Goal: Information Seeking & Learning: Learn about a topic

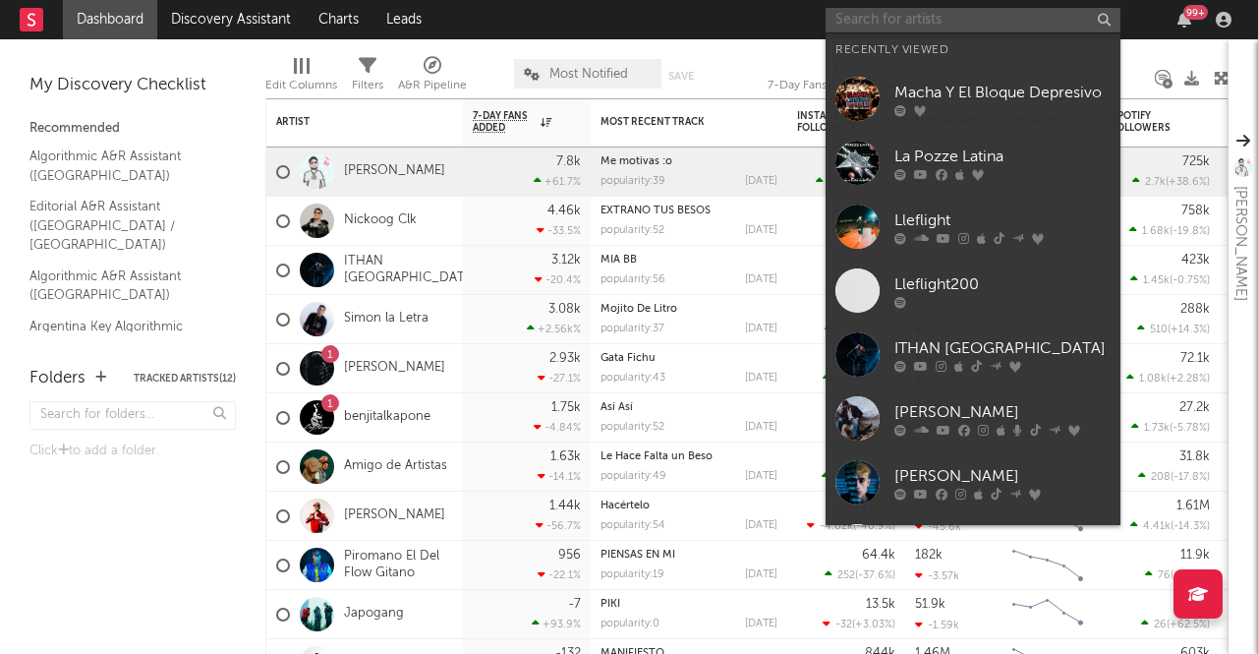
click at [955, 24] on input "text" at bounding box center [973, 20] width 295 height 25
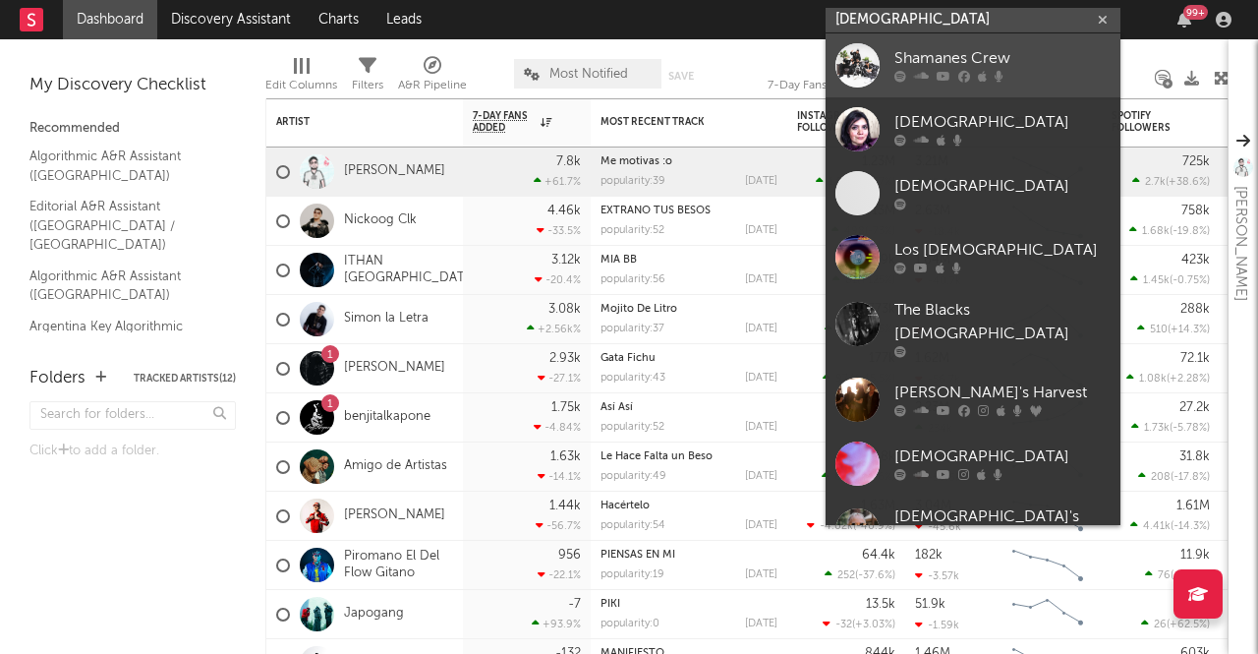
type input "[DEMOGRAPHIC_DATA]"
click at [952, 62] on div "Shamanes Crew" at bounding box center [1003, 59] width 216 height 24
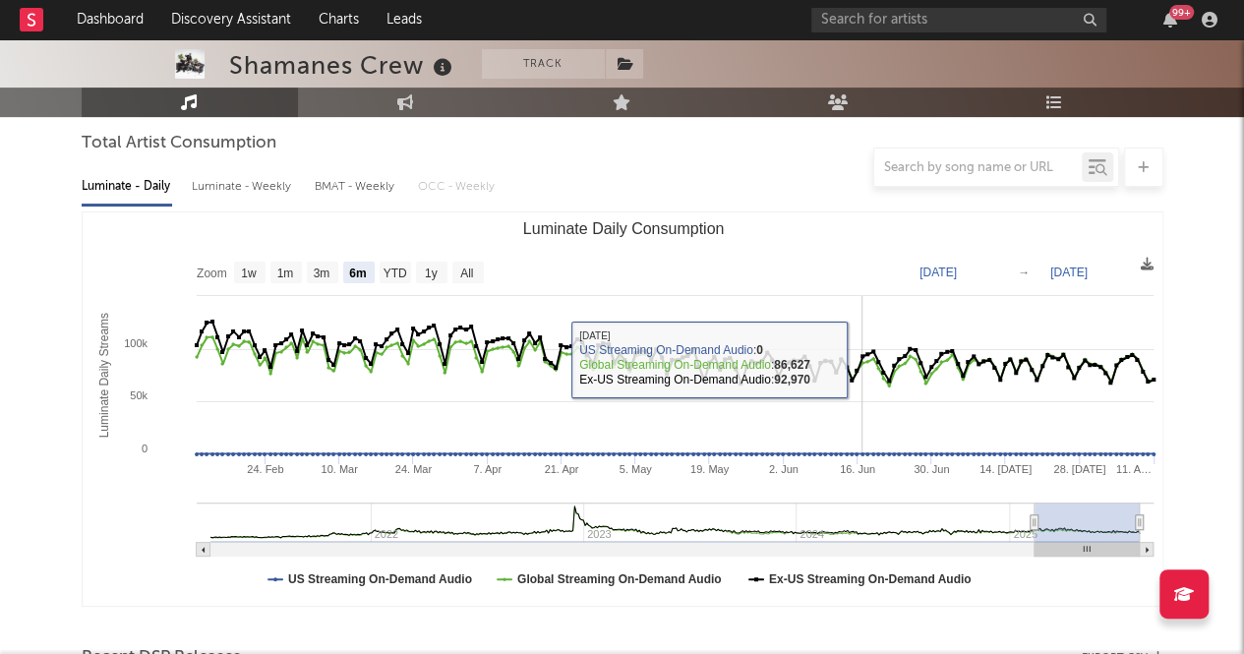
scroll to position [179, 0]
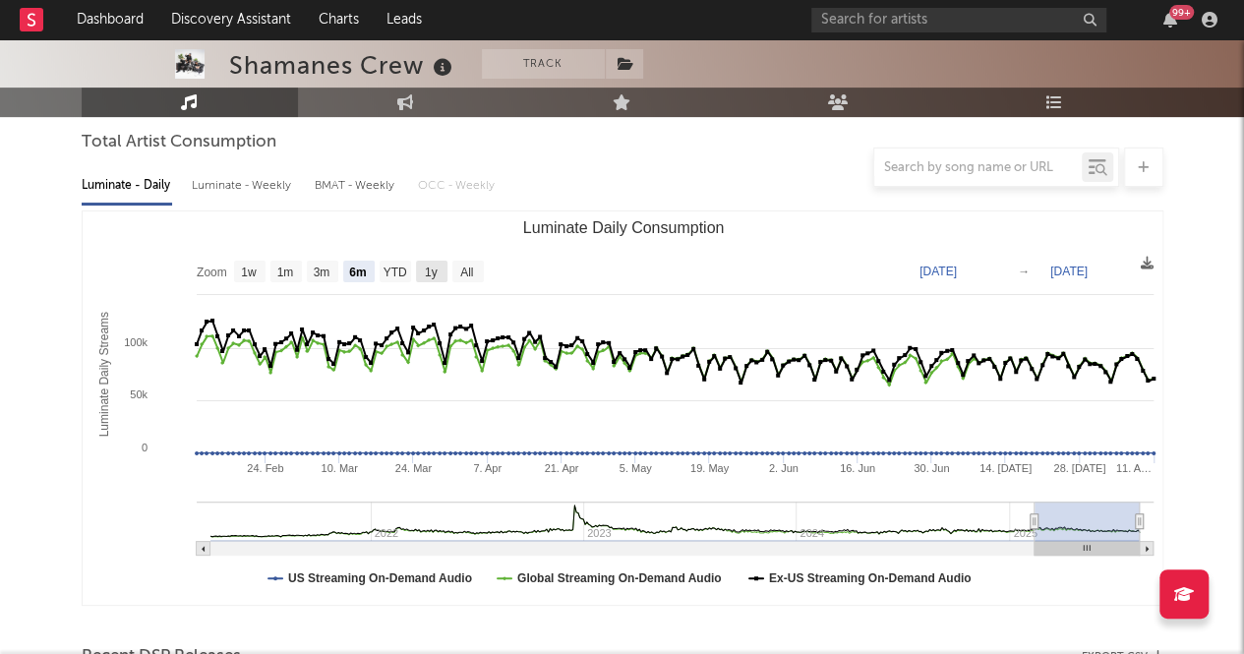
click at [422, 274] on rect "Luminate Daily Consumption" at bounding box center [431, 272] width 31 height 22
select select "1y"
type input "[DATE]"
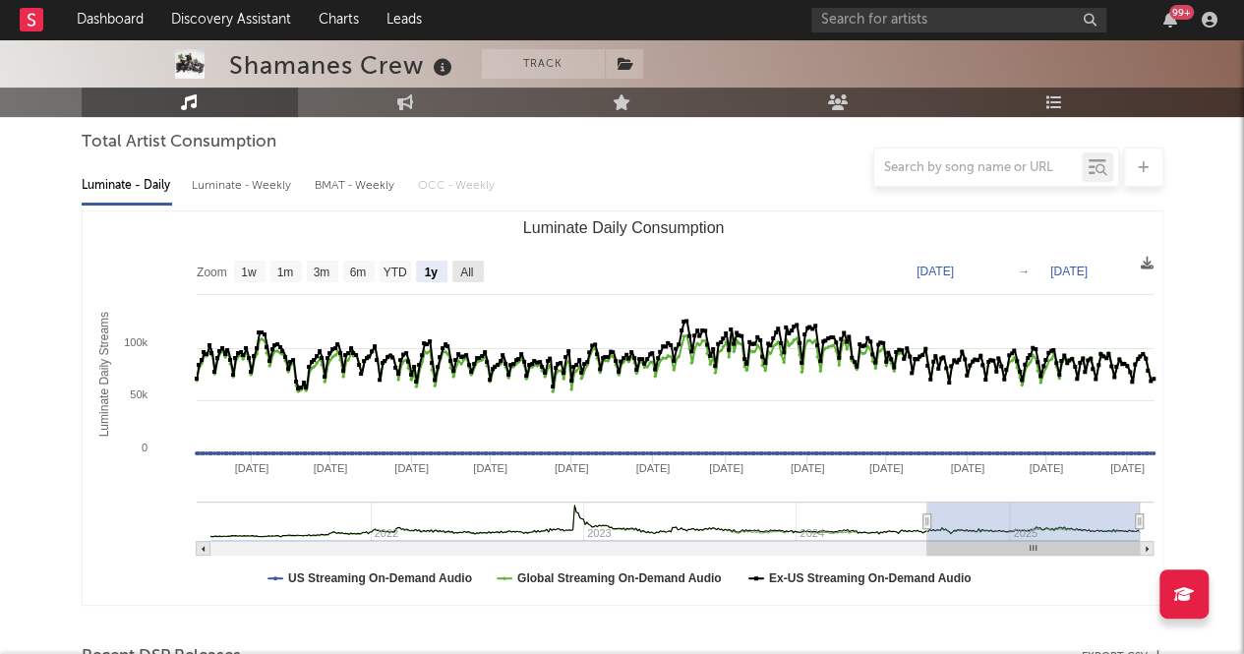
click at [465, 278] on text "All" at bounding box center [466, 272] width 13 height 14
select select "All"
type input "[DATE]"
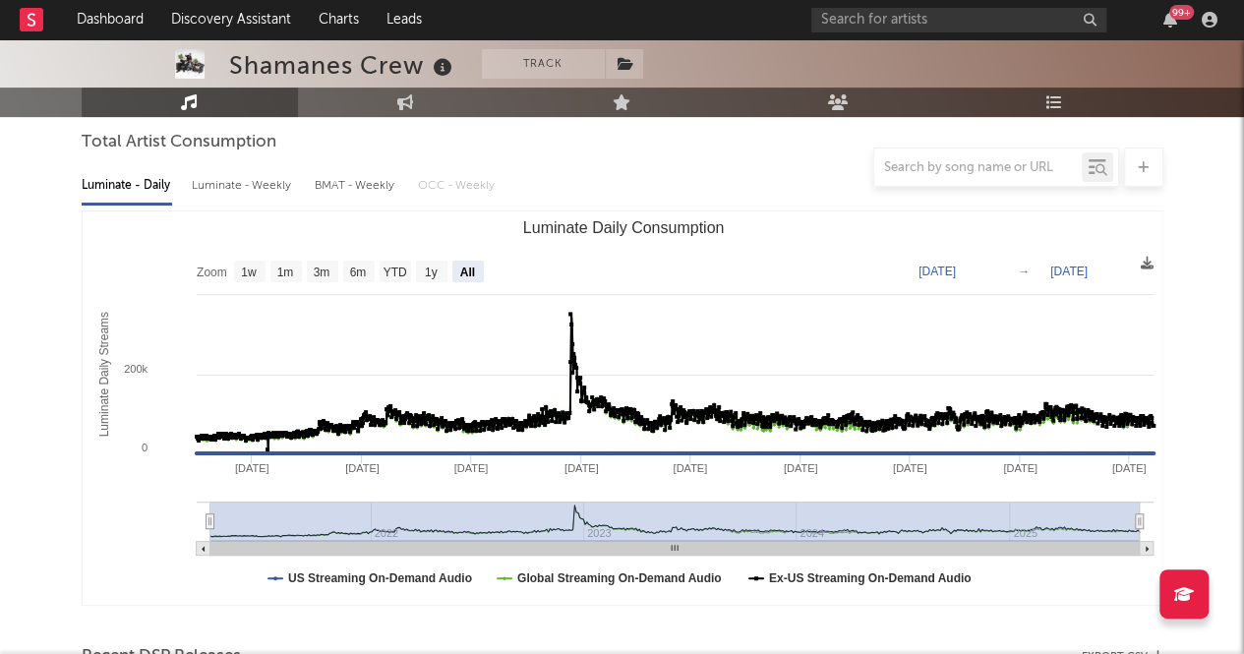
click at [333, 67] on div "Shamanes Crew" at bounding box center [343, 65] width 228 height 32
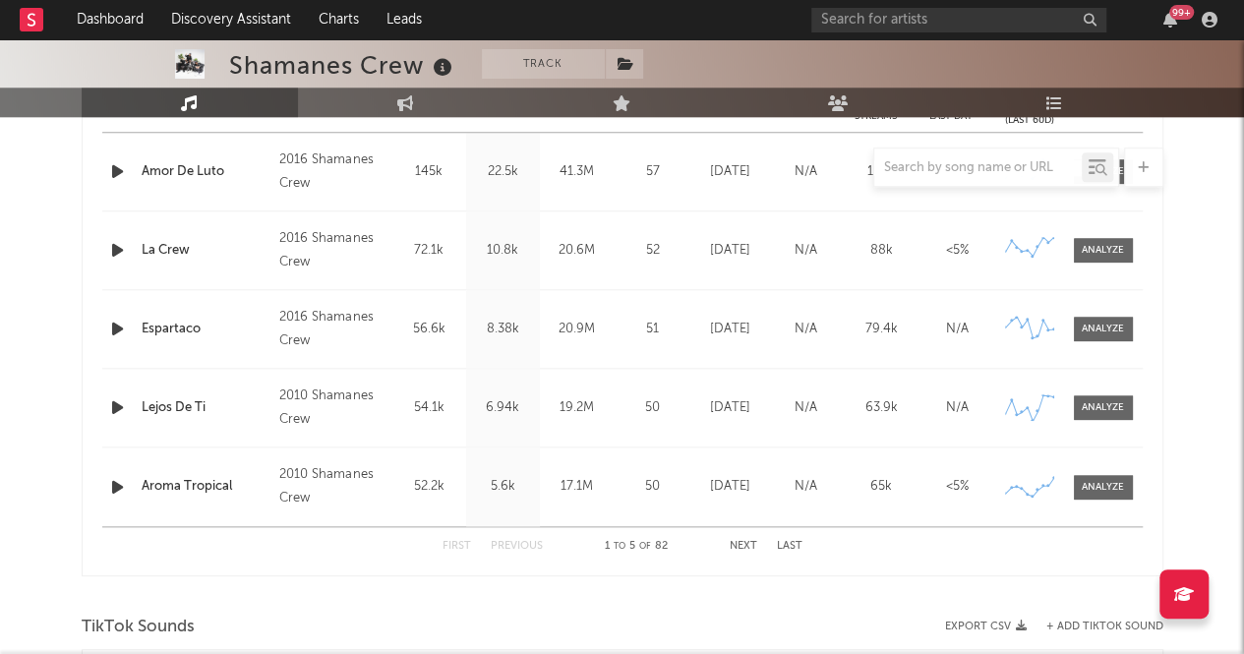
scroll to position [854, 0]
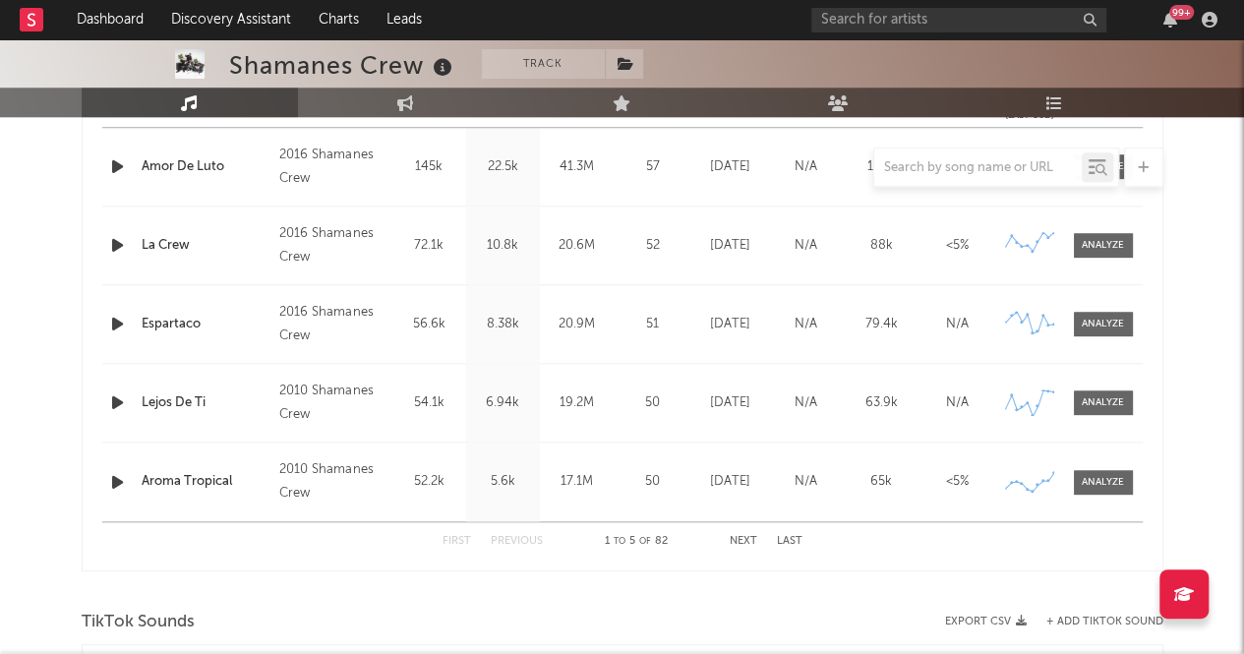
click at [783, 536] on button "Last" at bounding box center [790, 541] width 26 height 11
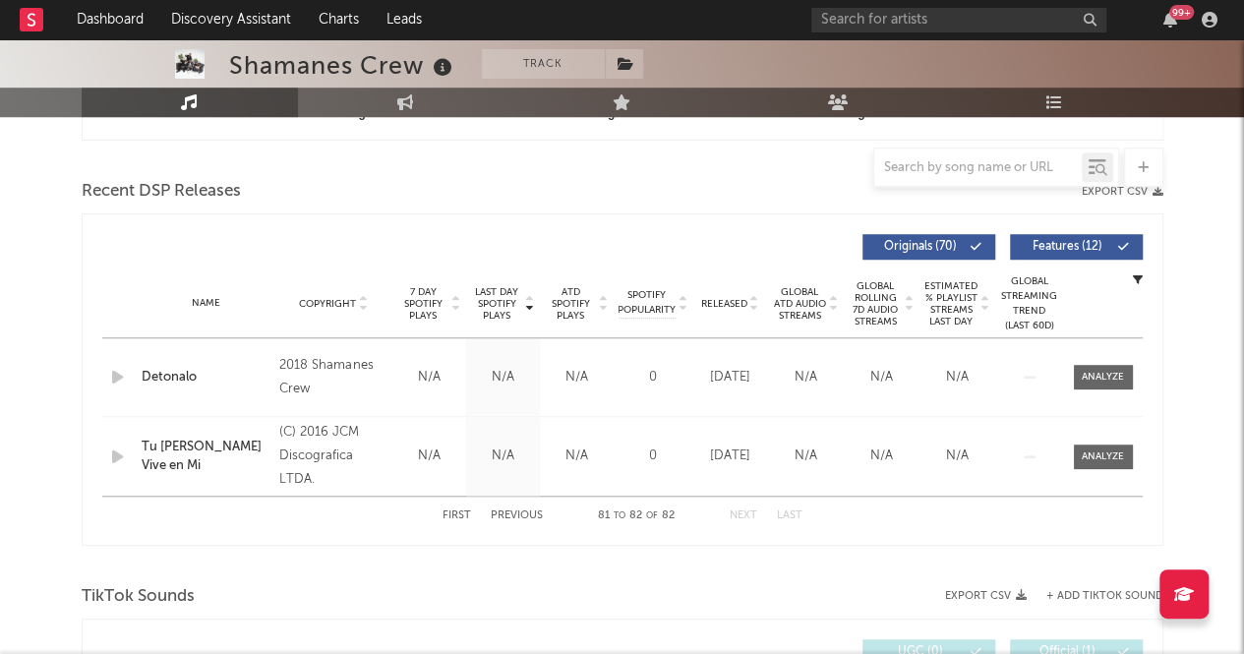
scroll to position [645, 0]
click at [449, 514] on button "First" at bounding box center [456, 514] width 29 height 11
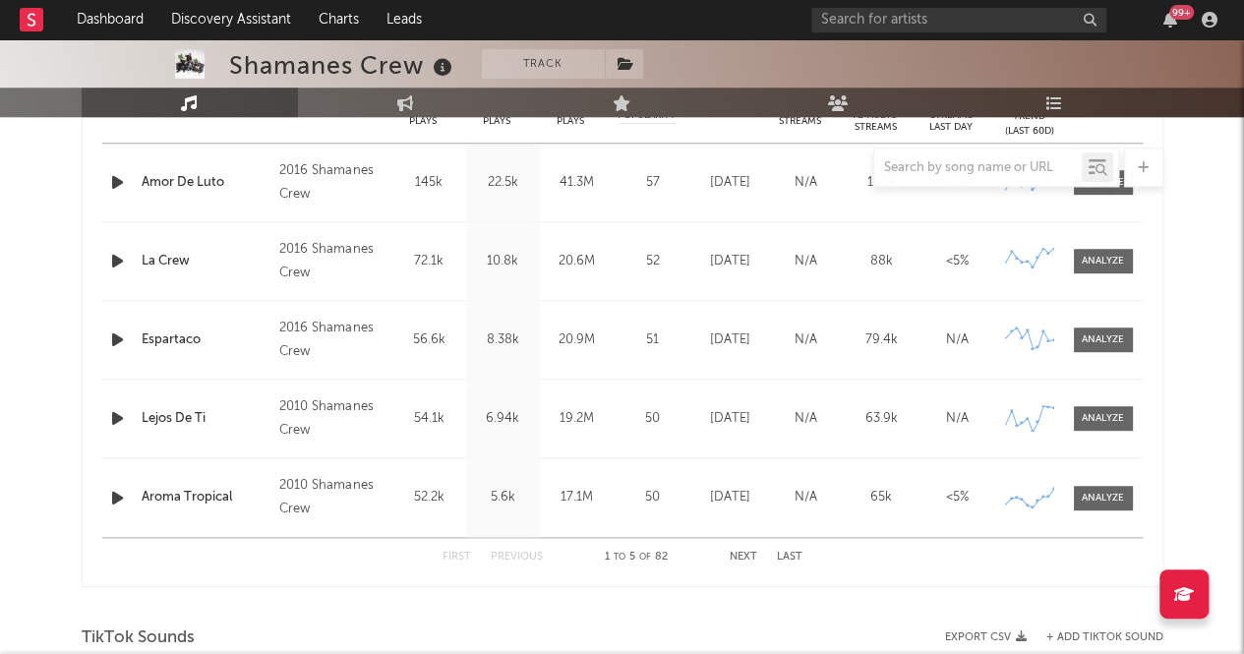
scroll to position [840, 0]
click at [749, 551] on button "Next" at bounding box center [743, 556] width 28 height 11
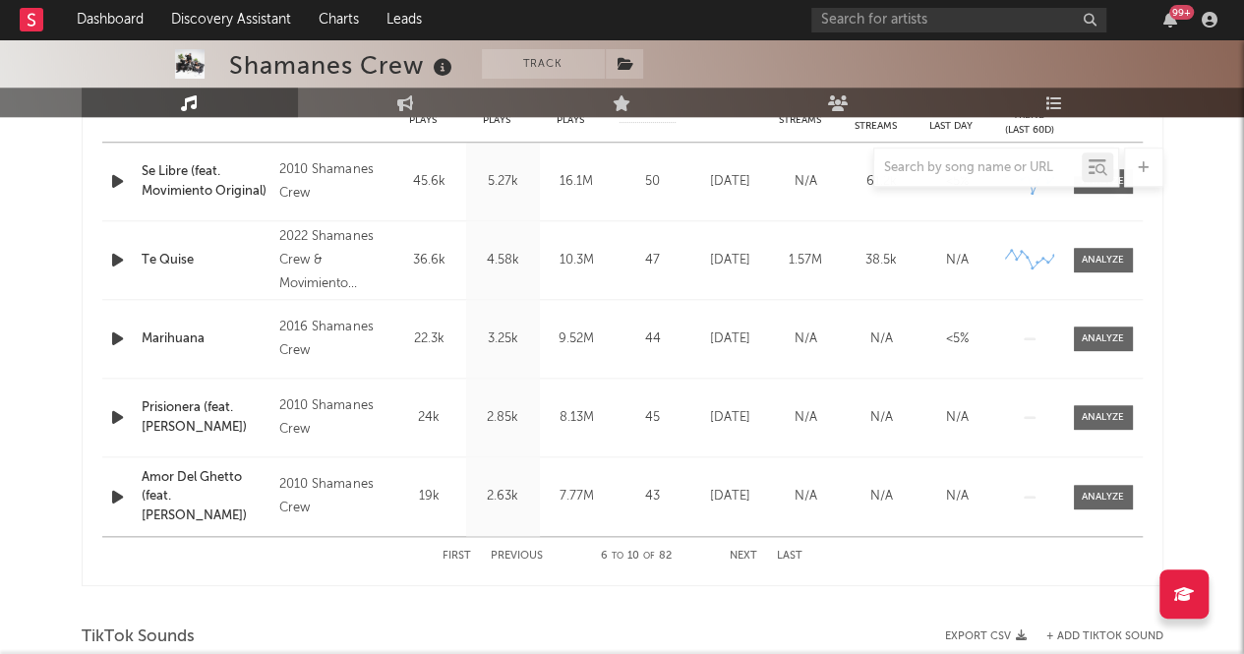
click at [749, 551] on button "Next" at bounding box center [743, 556] width 28 height 11
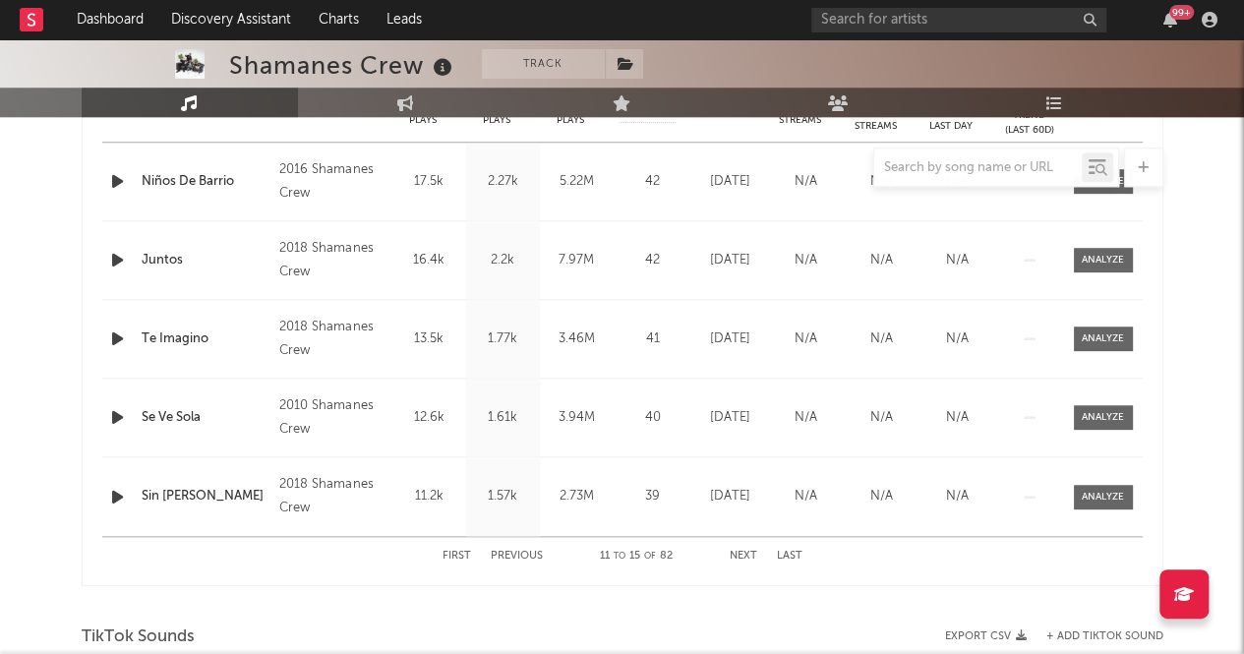
click at [749, 551] on button "Next" at bounding box center [743, 556] width 28 height 11
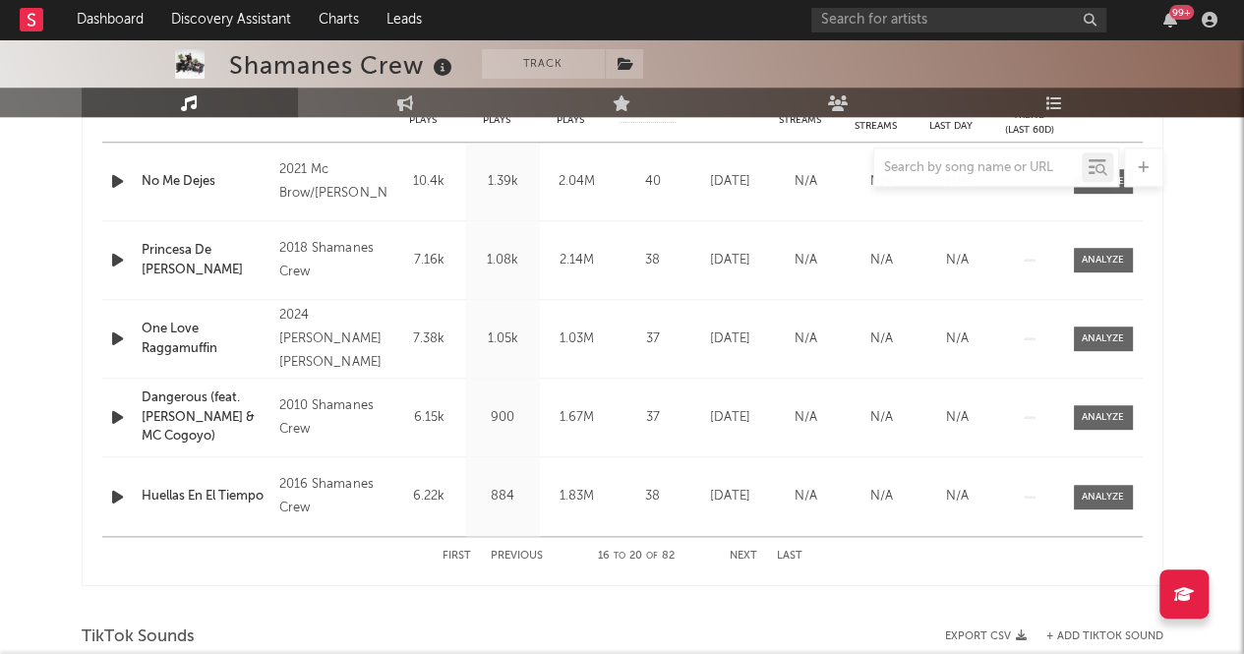
click at [749, 551] on button "Next" at bounding box center [743, 556] width 28 height 11
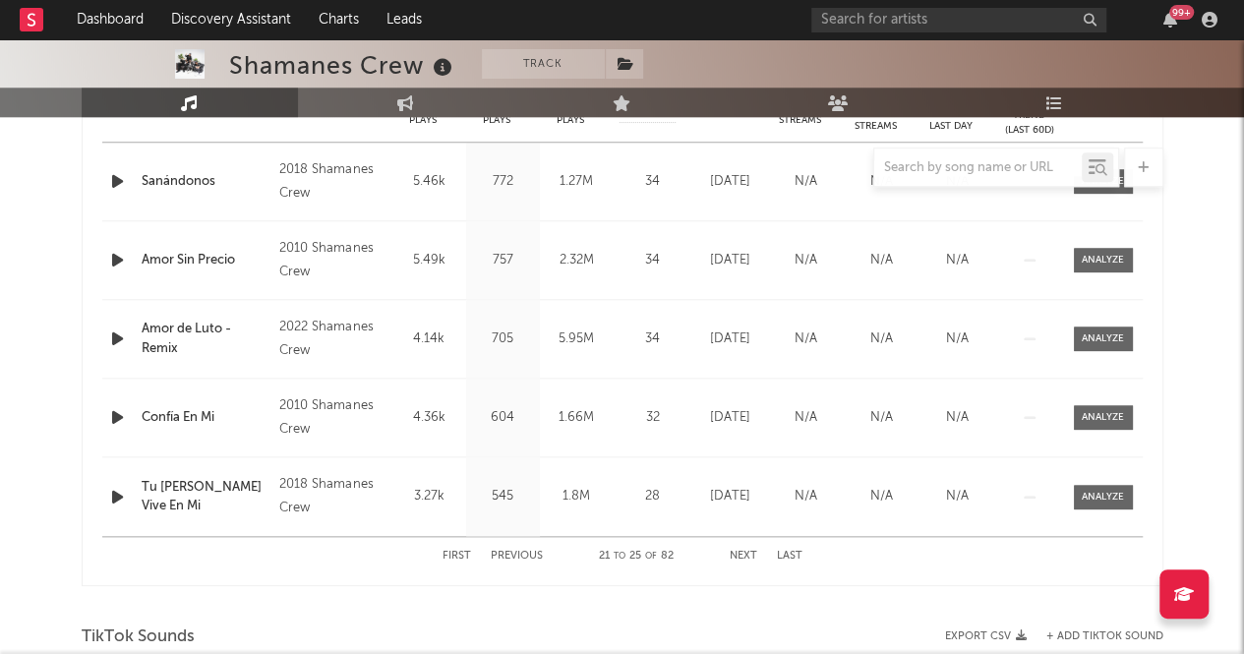
click at [462, 552] on button "First" at bounding box center [456, 556] width 29 height 11
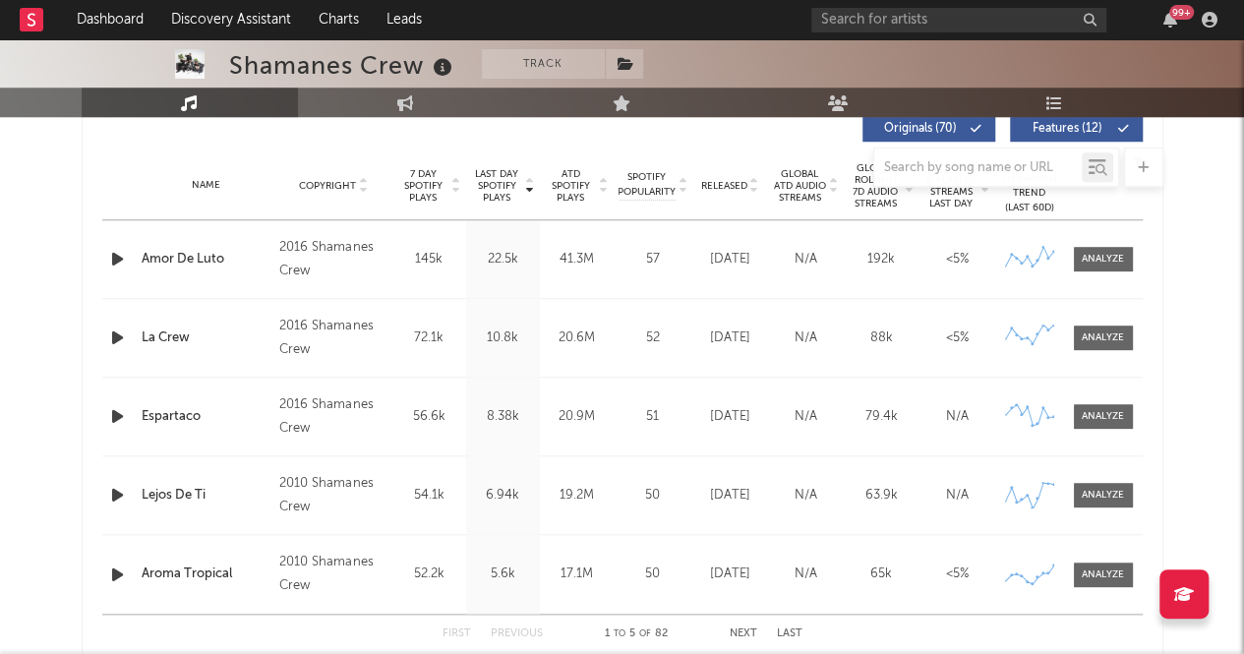
click at [170, 329] on div "La Crew" at bounding box center [206, 338] width 129 height 20
click at [1113, 341] on div at bounding box center [1102, 337] width 42 height 15
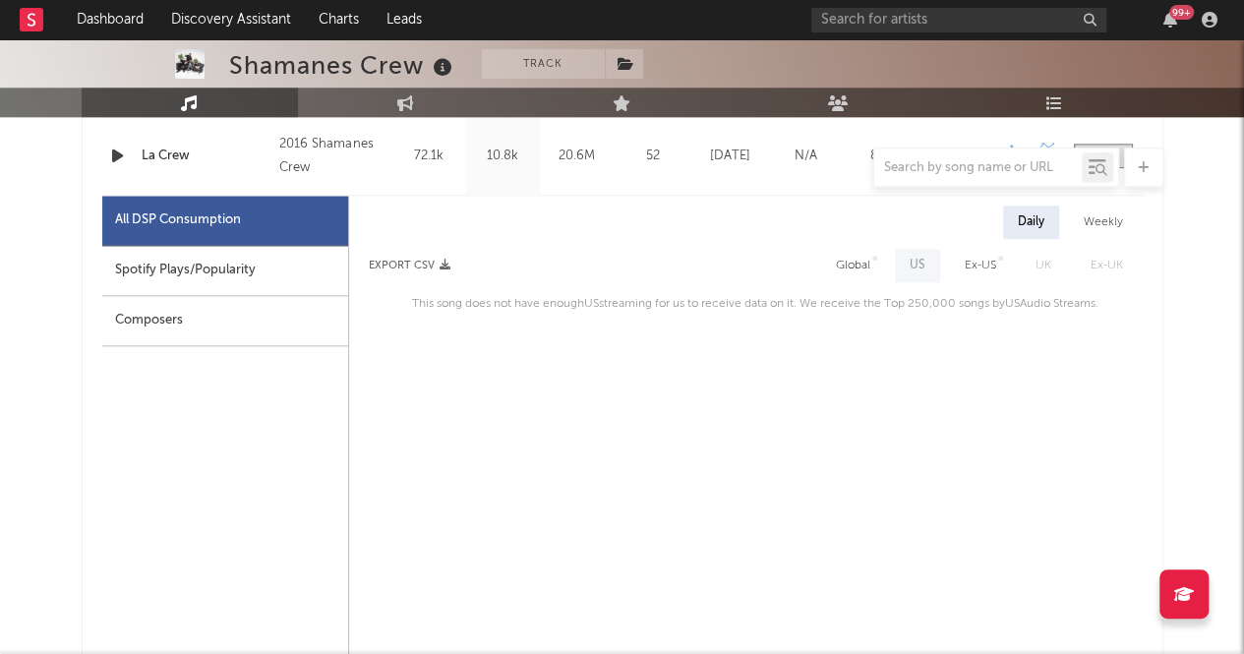
scroll to position [938, 0]
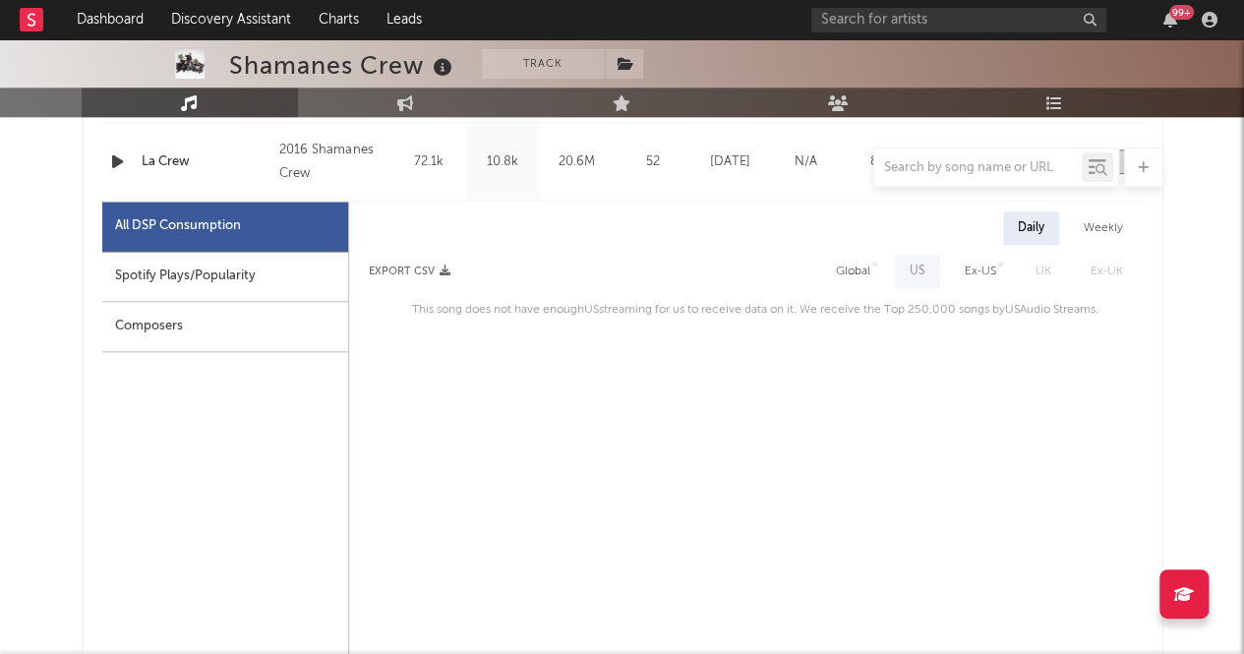
click at [864, 268] on div "Global" at bounding box center [853, 272] width 34 height 24
select select "6m"
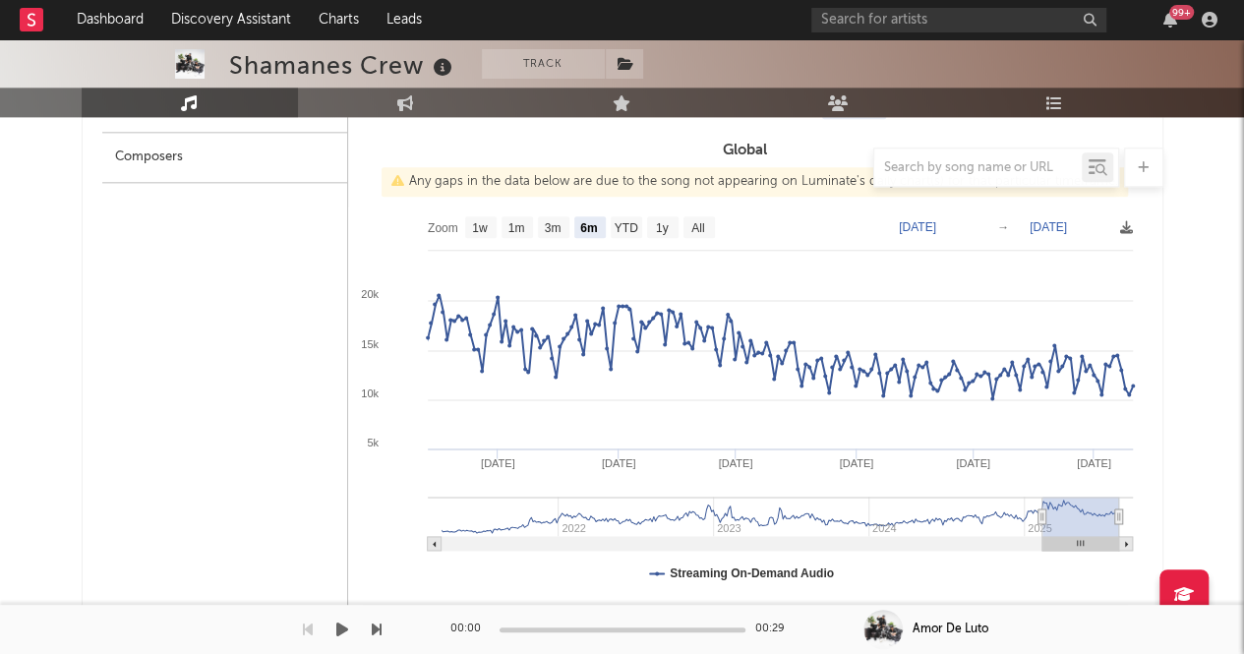
scroll to position [1108, 0]
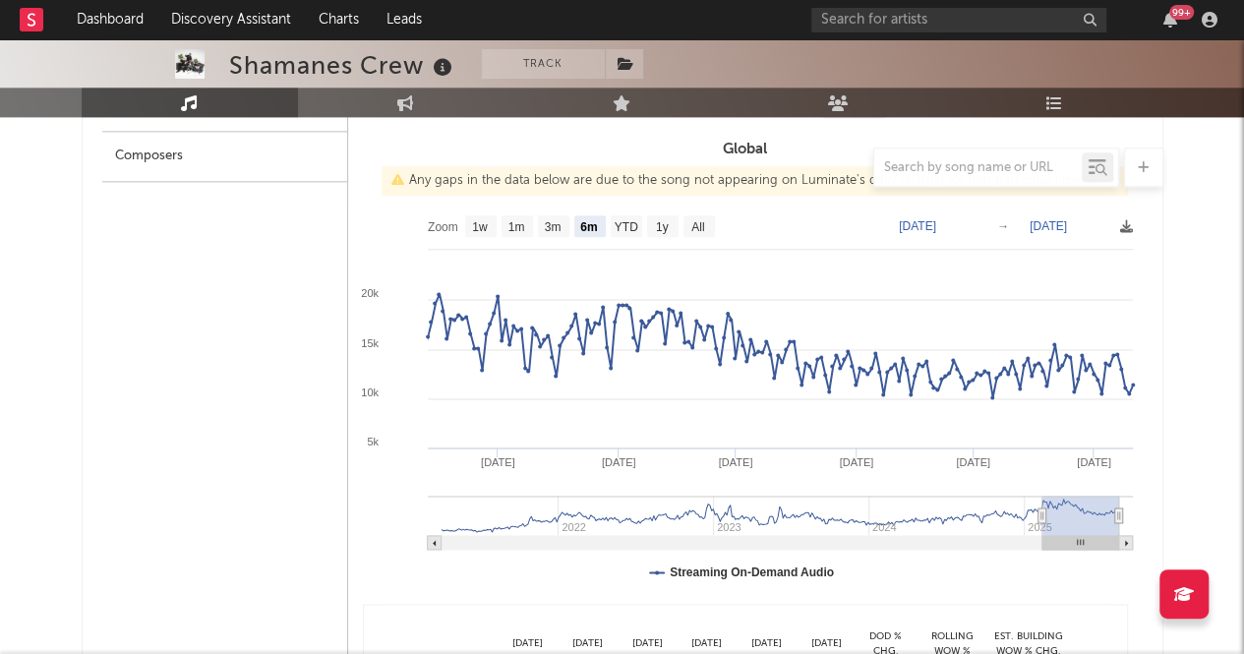
click at [435, 537] on rect at bounding box center [434, 543] width 14 height 14
type input "[DATE]"
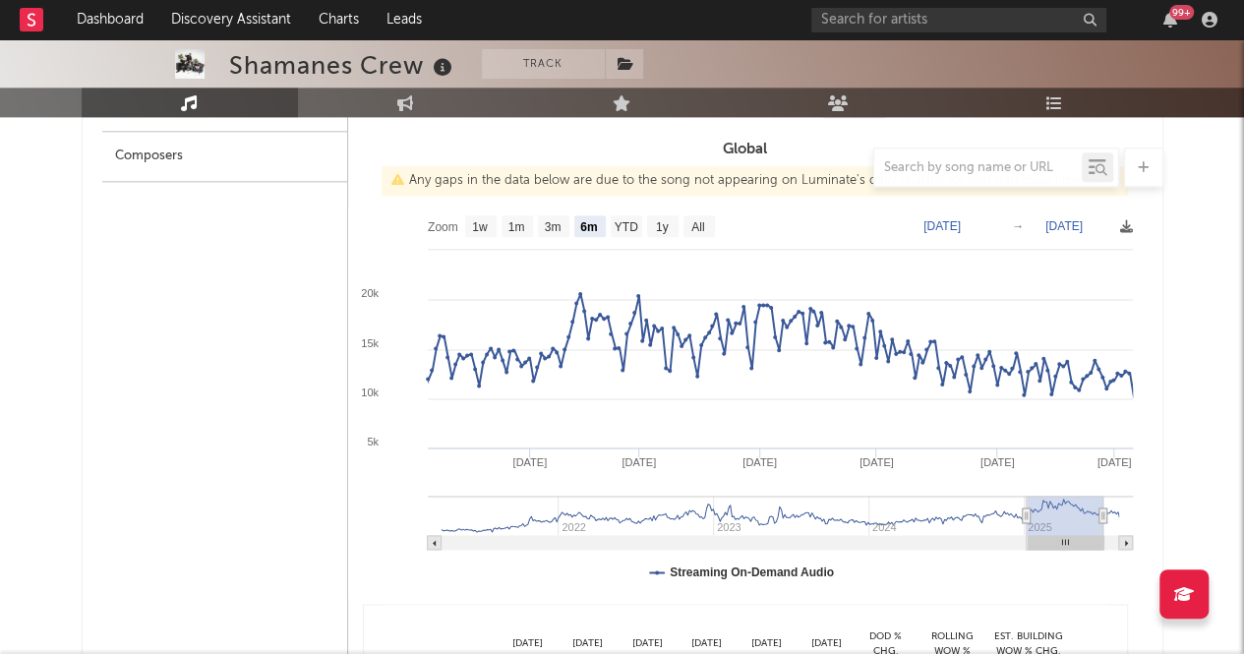
click at [435, 537] on rect at bounding box center [434, 543] width 14 height 14
type input "[DATE]"
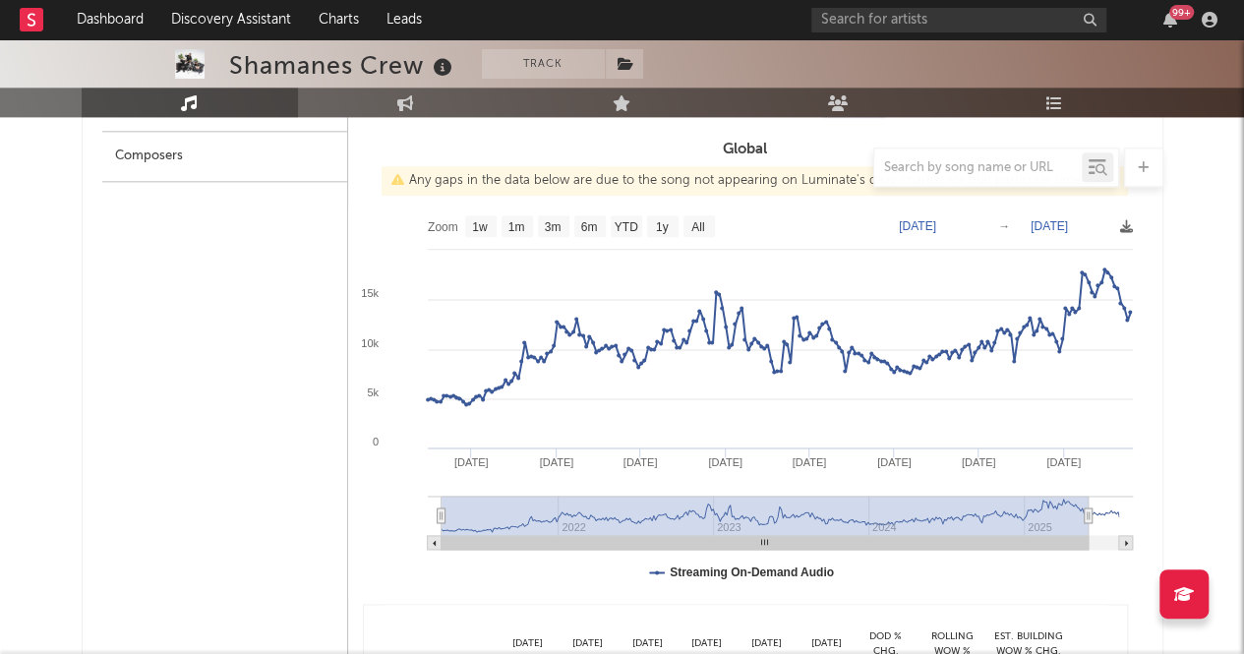
drag, startPoint x: 1010, startPoint y: 515, endPoint x: 360, endPoint y: 467, distance: 651.6
click at [360, 467] on icon "Created with Highcharts 10.3.3 Jan '[DATE] Jan '[DATE] Jan '[DATE] Jan '[DATE] …" at bounding box center [745, 401] width 794 height 393
type input "[DATE]"
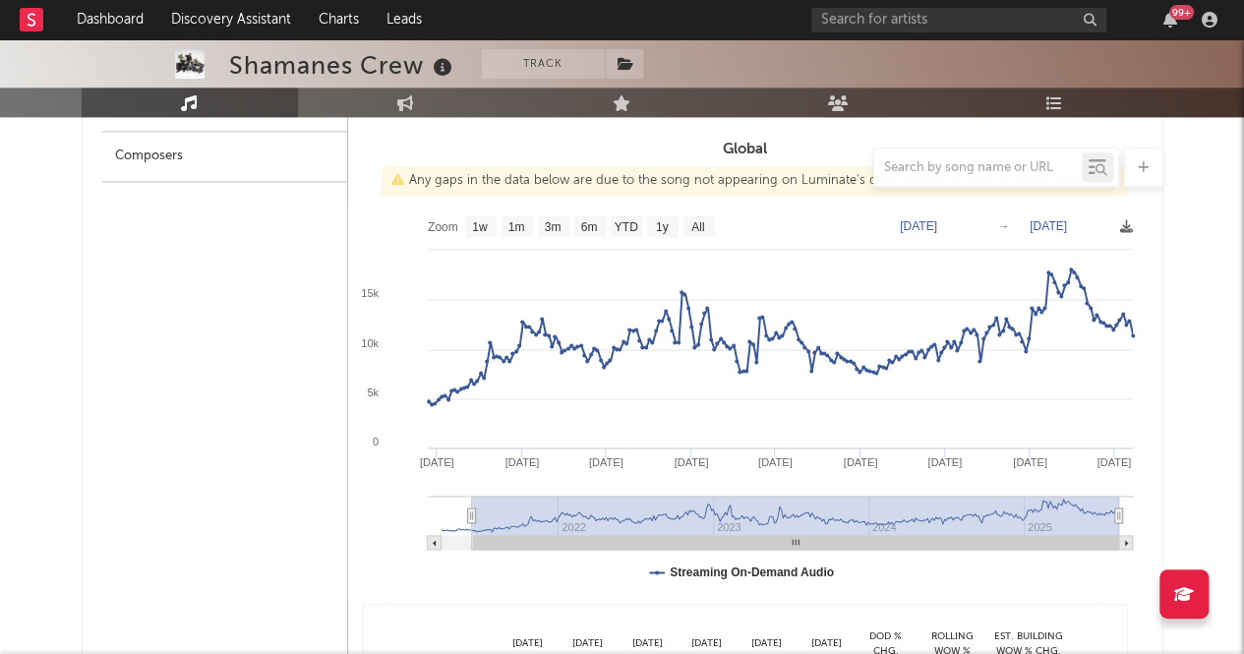
drag, startPoint x: 1092, startPoint y: 518, endPoint x: 1220, endPoint y: 510, distance: 128.0
click at [709, 516] on rect at bounding box center [795, 514] width 647 height 39
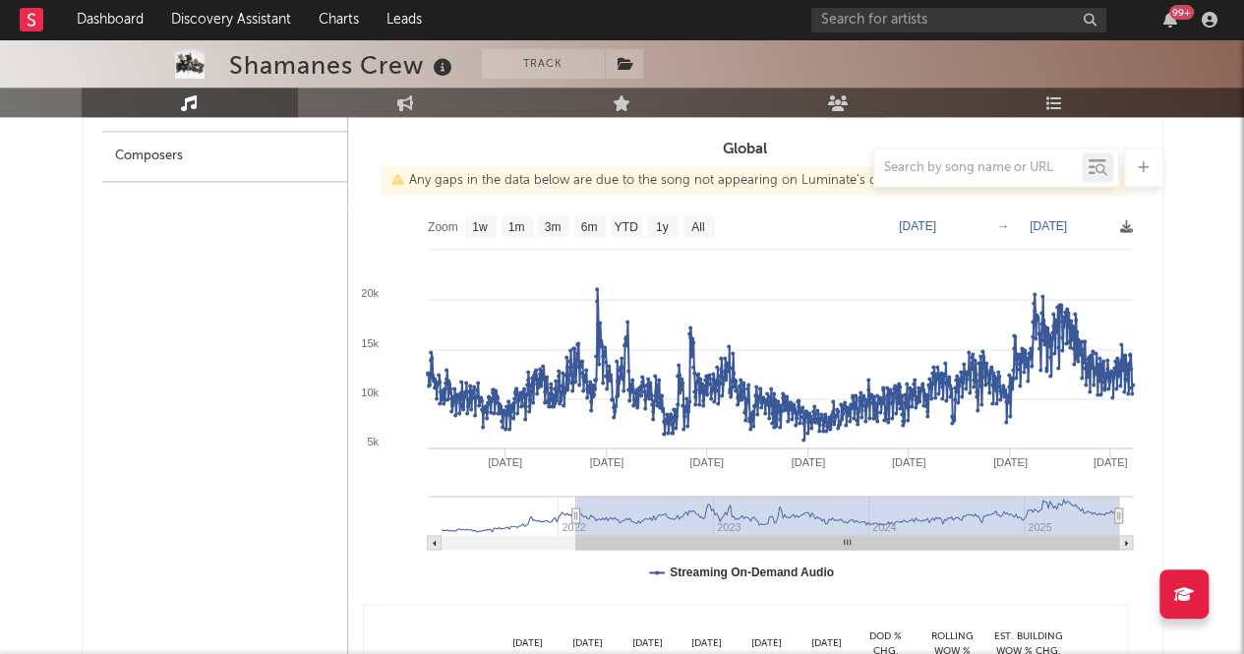
type input "[DATE]"
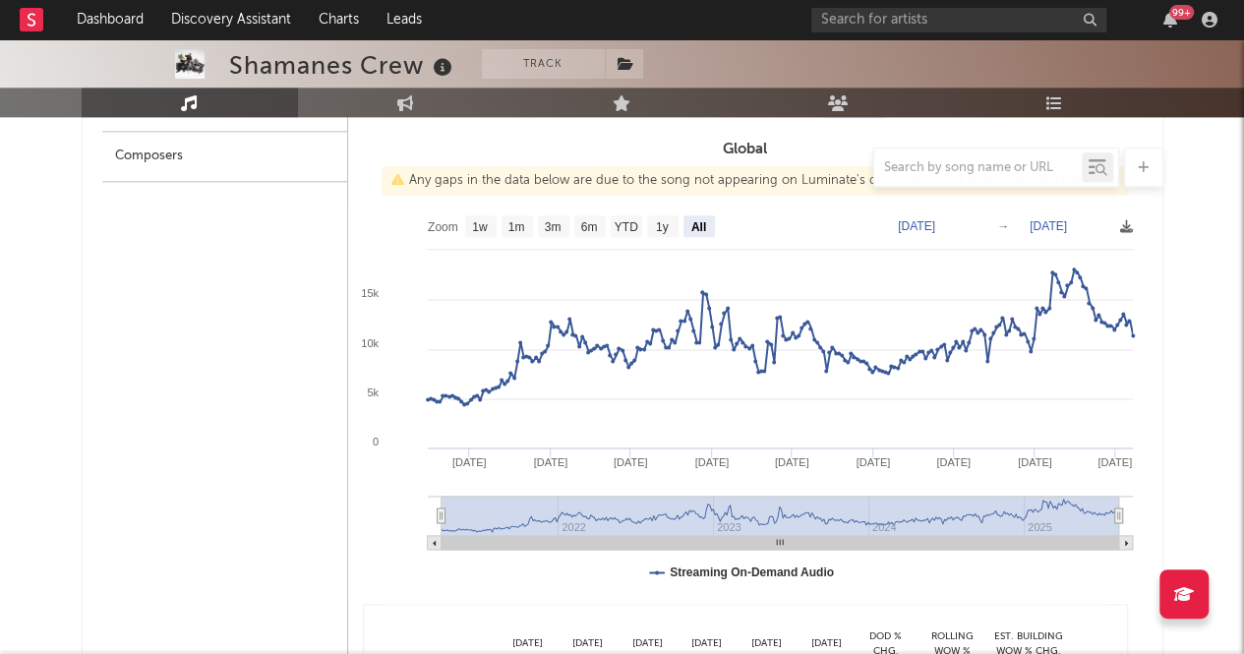
select select "All"
type input "[DATE]"
drag, startPoint x: 468, startPoint y: 511, endPoint x: 400, endPoint y: 500, distance: 68.7
click at [400, 500] on icon "Created with Highcharts 10.3.3 Jan '[DATE] Jan '[DATE] Jan '[DATE] [DATE] '[DAT…" at bounding box center [745, 401] width 794 height 393
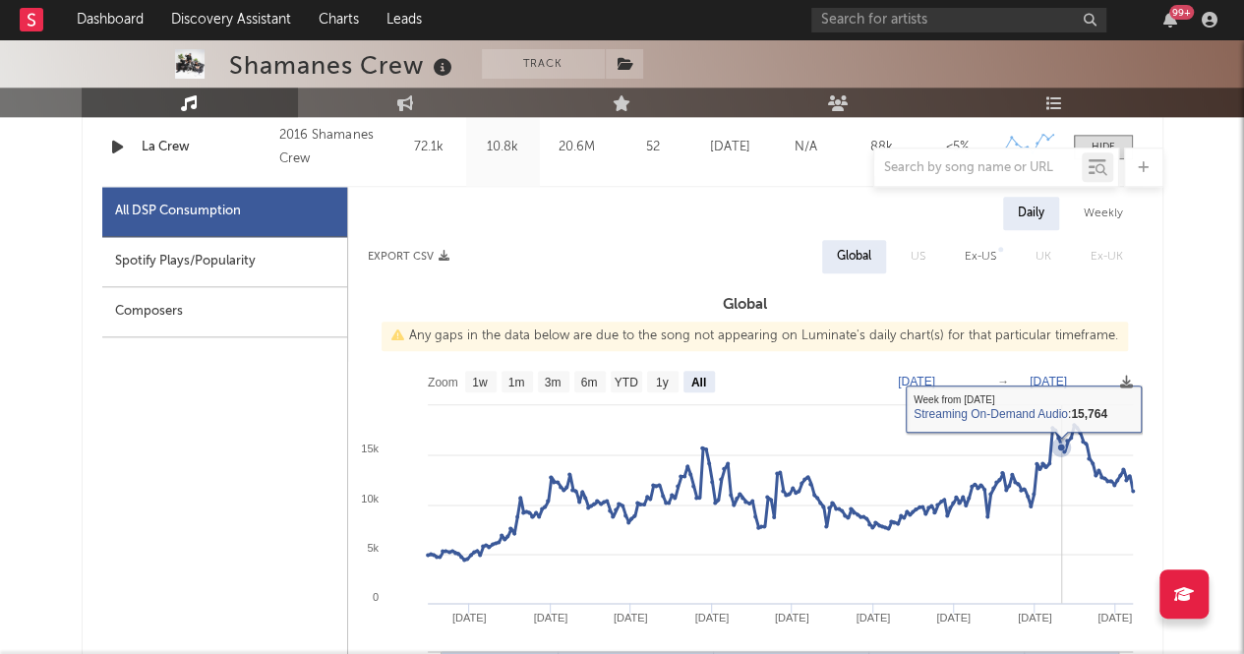
scroll to position [958, 0]
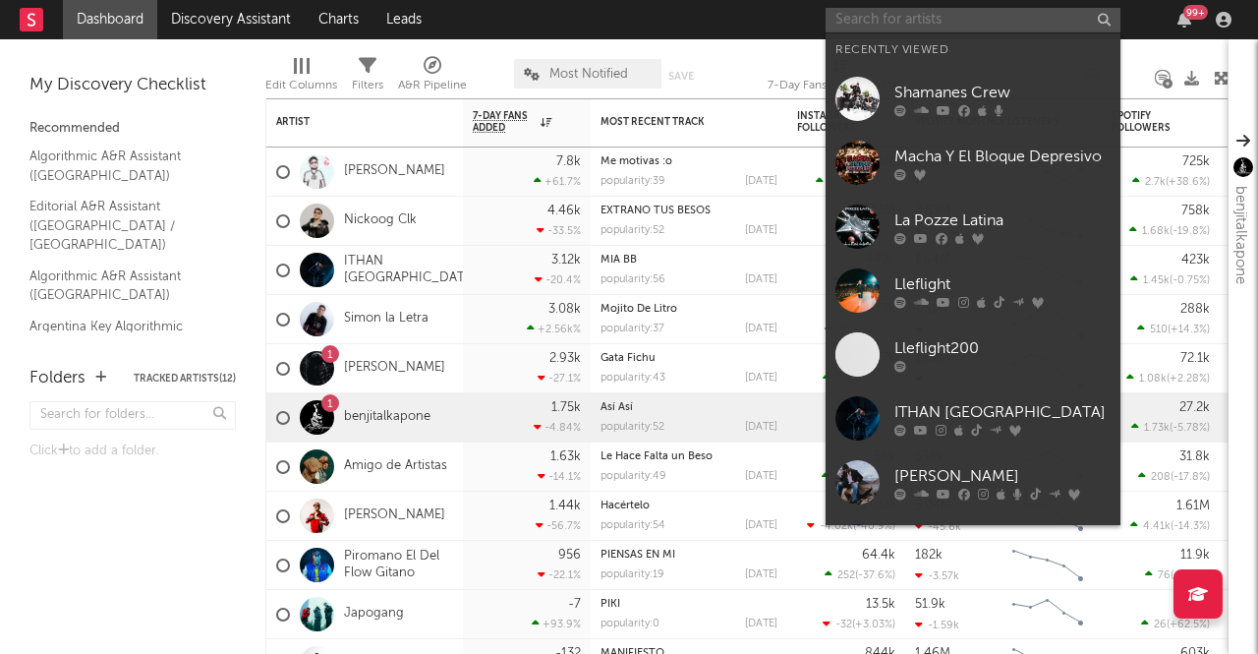
click at [932, 30] on input "text" at bounding box center [973, 20] width 295 height 25
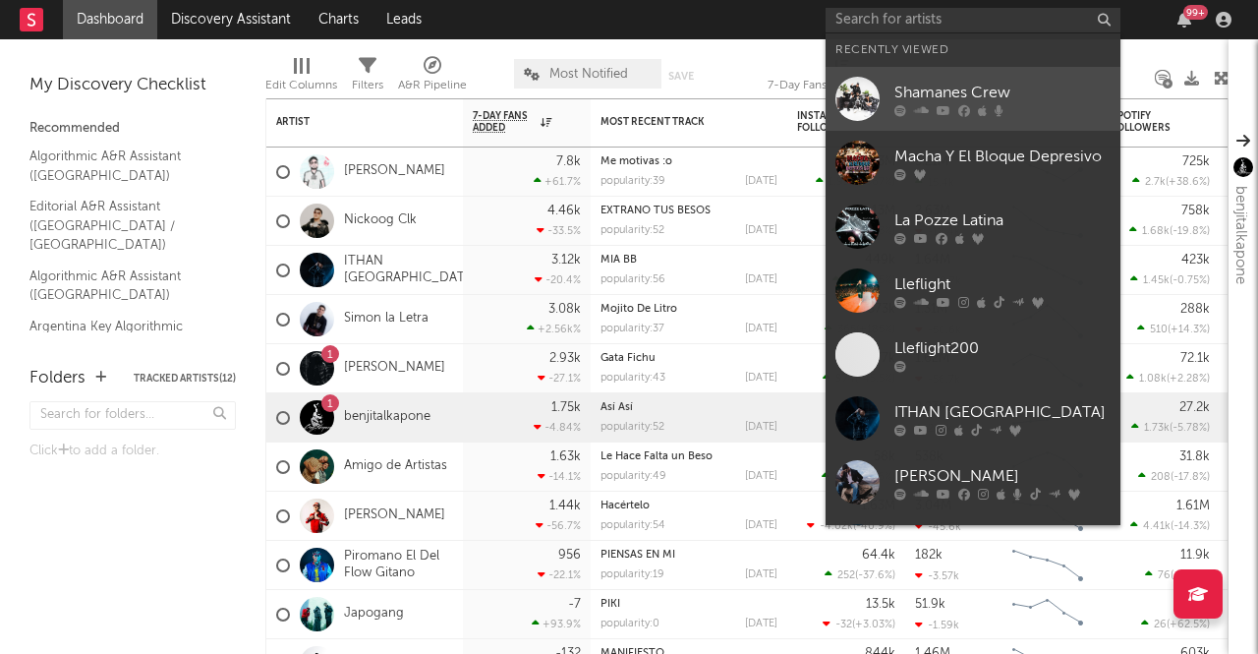
click at [915, 104] on icon at bounding box center [921, 110] width 15 height 12
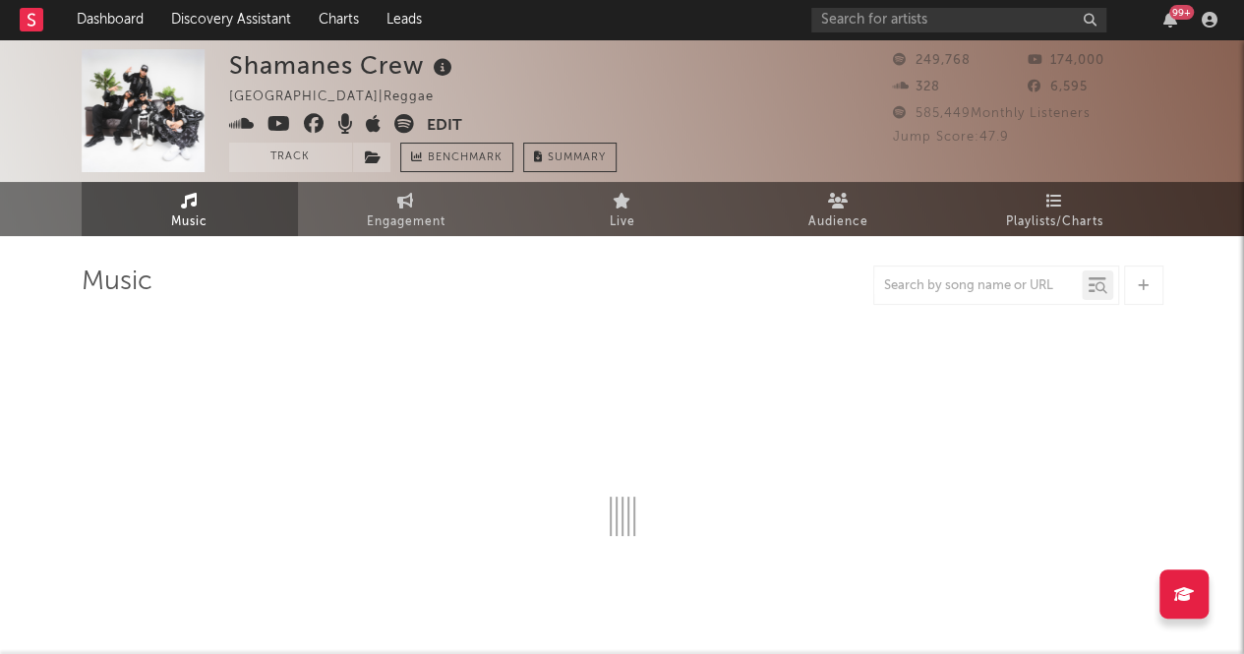
select select "6m"
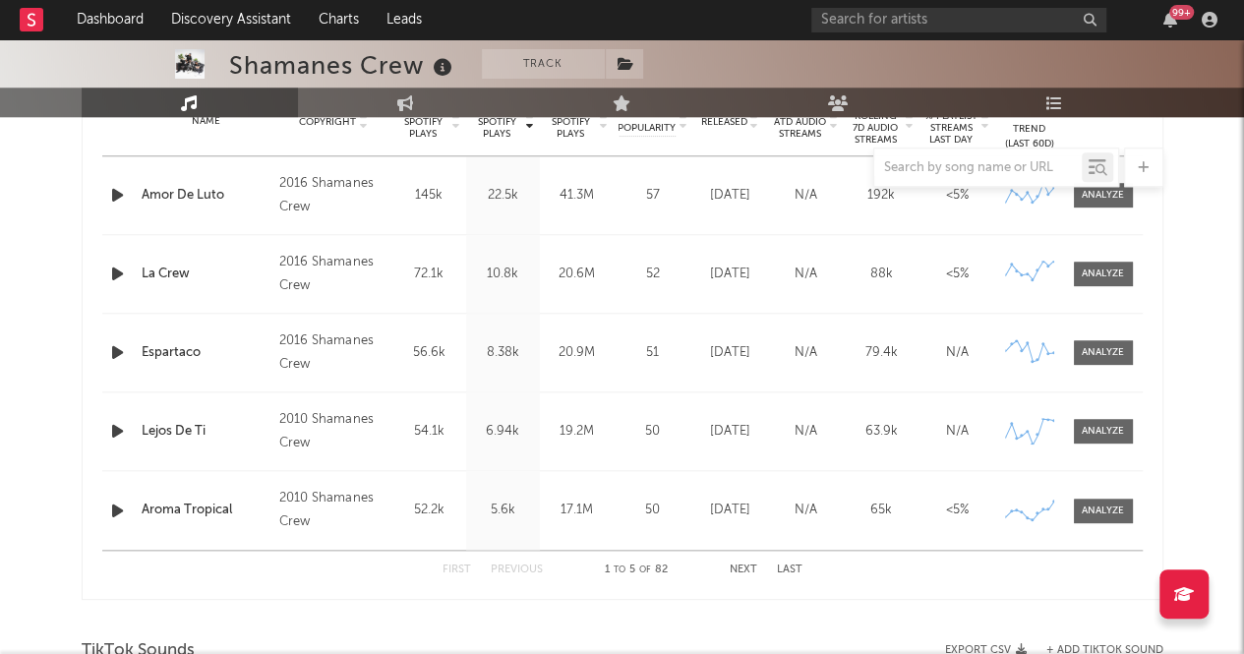
scroll to position [827, 0]
click at [739, 567] on button "Next" at bounding box center [743, 568] width 28 height 11
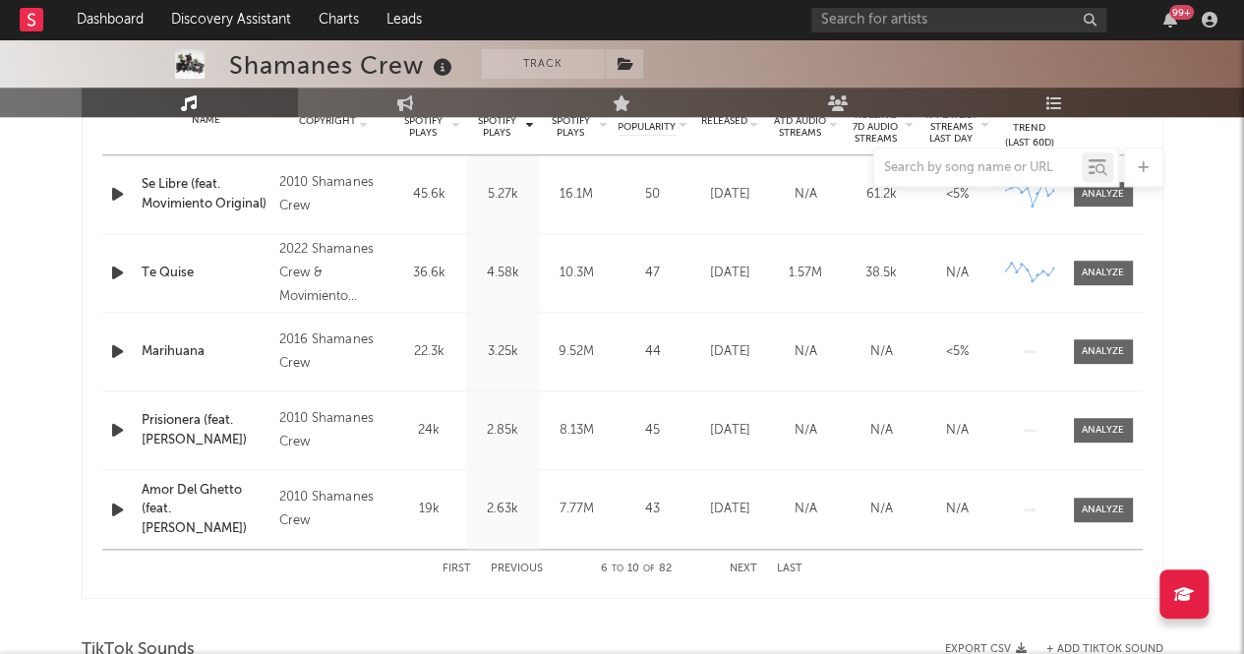
click at [750, 575] on div "First Previous 6 to 10 of 82 Next Last" at bounding box center [622, 569] width 360 height 38
click at [749, 558] on div "First Previous 6 to 10 of 82 Next Last" at bounding box center [622, 569] width 360 height 38
click at [747, 565] on button "Next" at bounding box center [743, 568] width 28 height 11
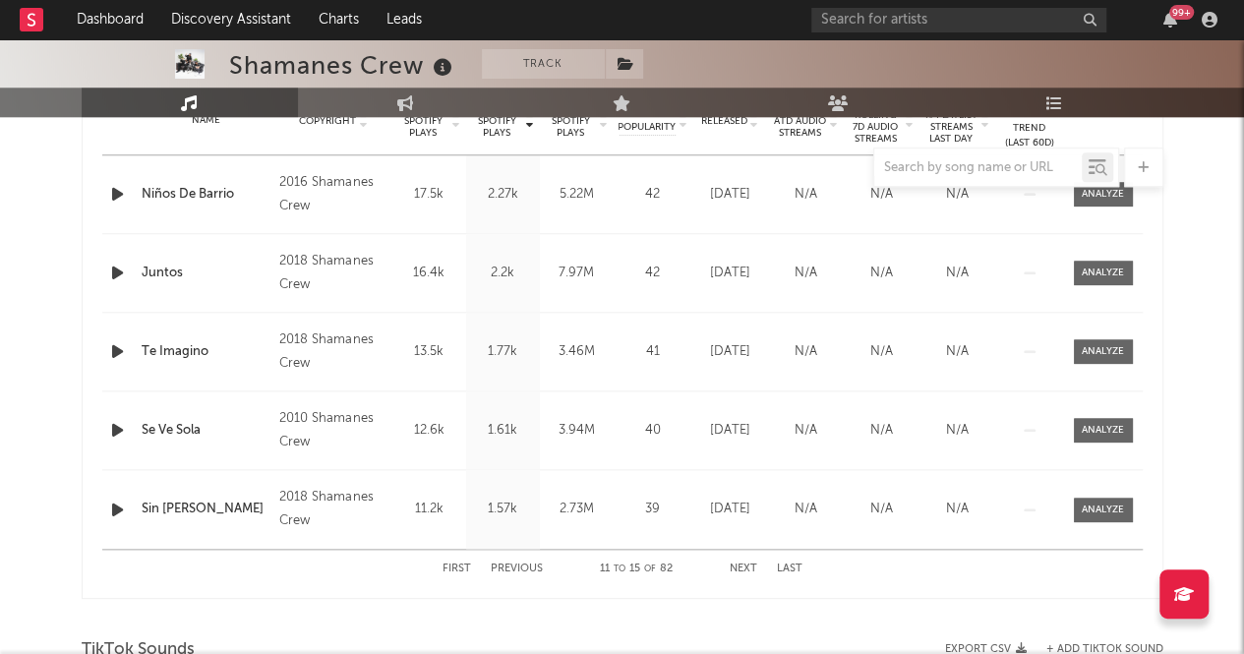
click at [747, 565] on button "Next" at bounding box center [743, 568] width 28 height 11
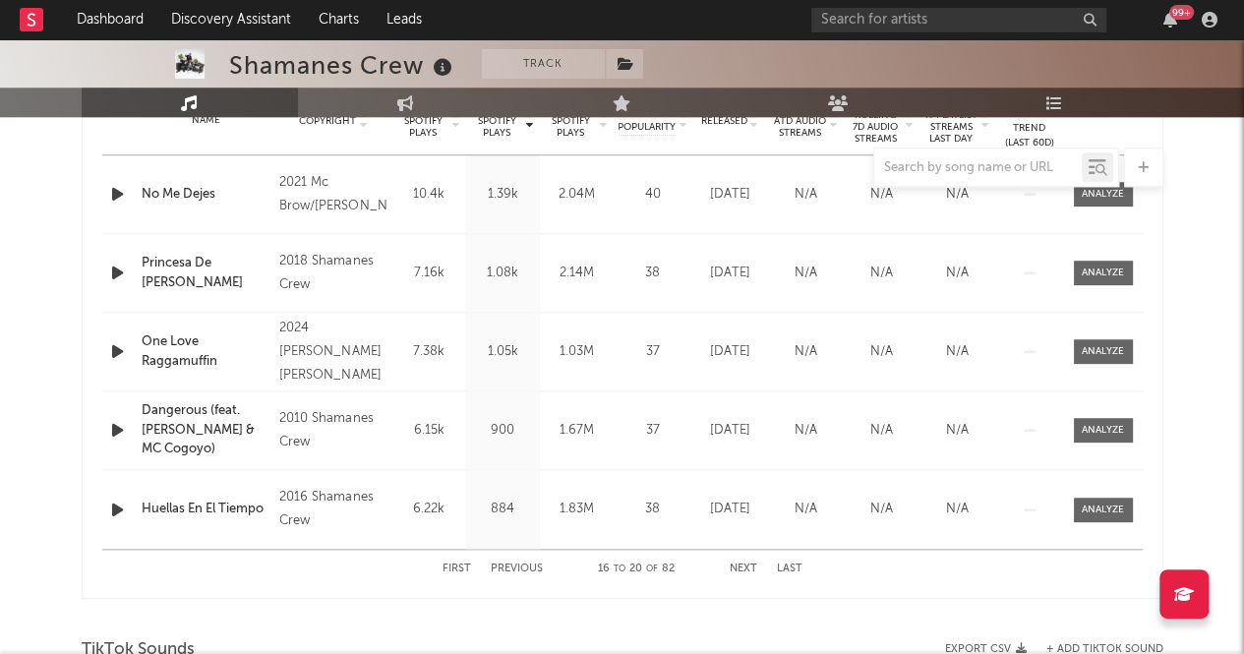
click at [747, 565] on button "Next" at bounding box center [743, 568] width 28 height 11
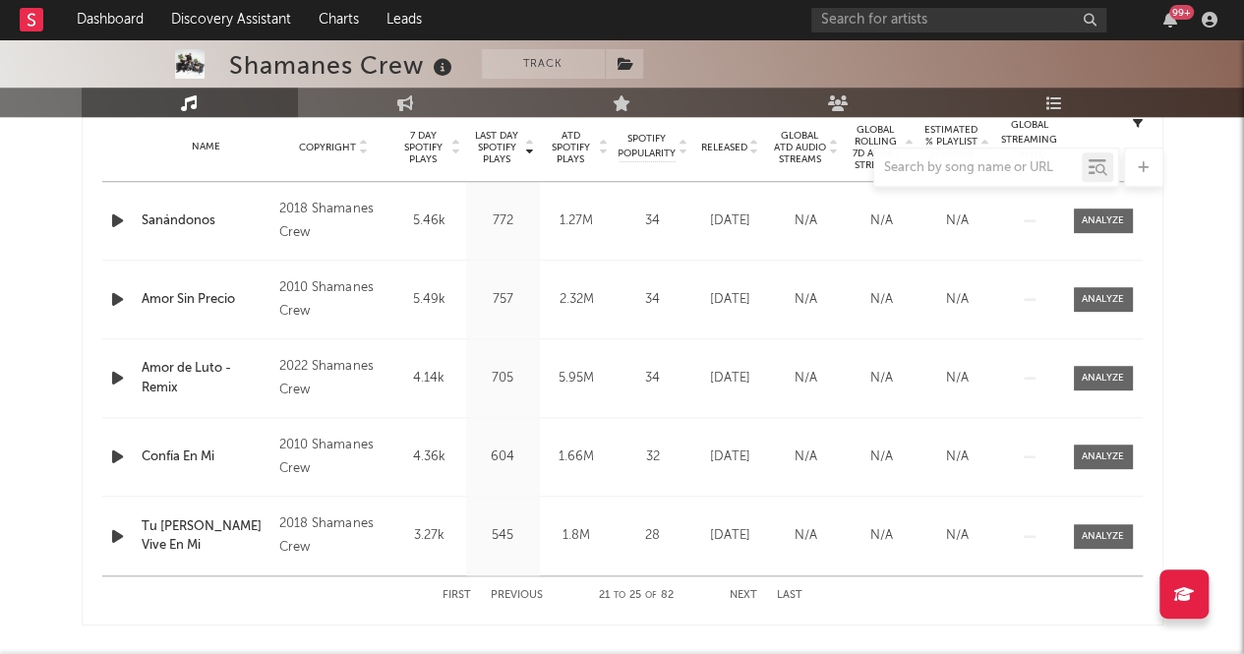
scroll to position [799, 0]
drag, startPoint x: 519, startPoint y: 381, endPoint x: 486, endPoint y: 380, distance: 33.4
click at [486, 380] on div "705" at bounding box center [503, 380] width 64 height 20
click at [501, 387] on div "Last Day Spotify Plays 705" at bounding box center [503, 379] width 74 height 78
click at [508, 591] on button "Previous" at bounding box center [517, 596] width 52 height 11
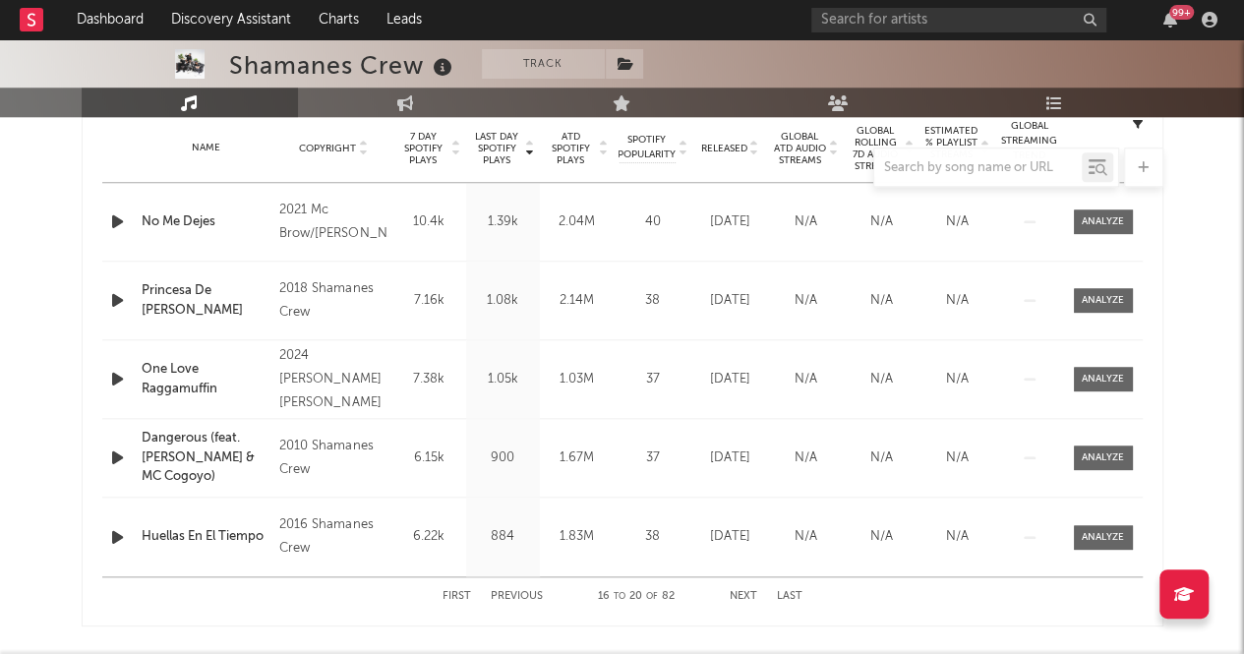
click at [508, 591] on button "Previous" at bounding box center [517, 596] width 52 height 11
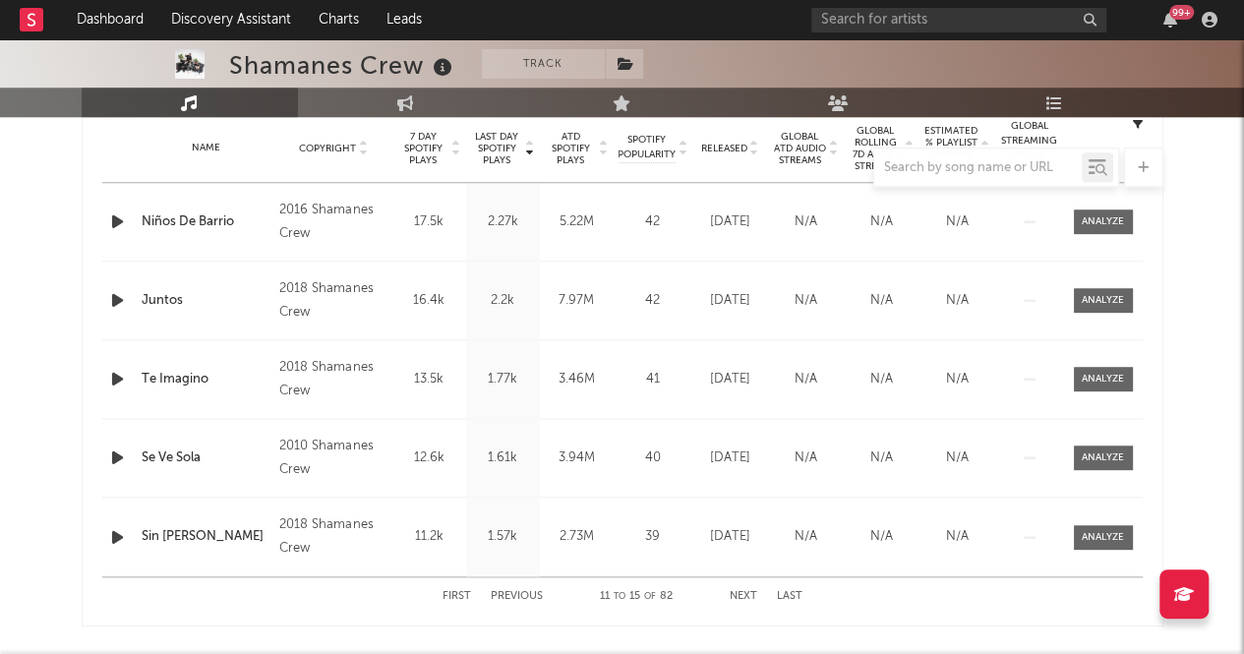
click at [508, 591] on button "Previous" at bounding box center [517, 596] width 52 height 11
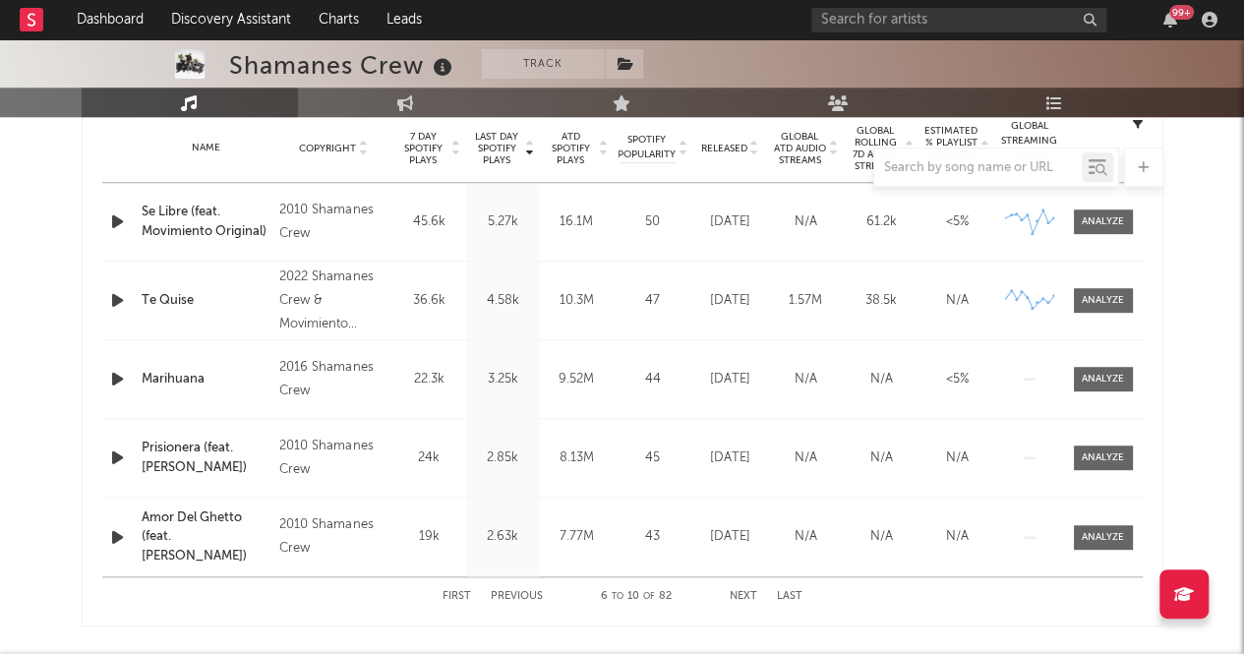
drag, startPoint x: 508, startPoint y: 589, endPoint x: 517, endPoint y: 579, distance: 13.2
click at [517, 579] on div "First Previous 6 to 10 of 82 Next Last" at bounding box center [622, 596] width 360 height 38
click at [511, 591] on button "Previous" at bounding box center [517, 596] width 52 height 11
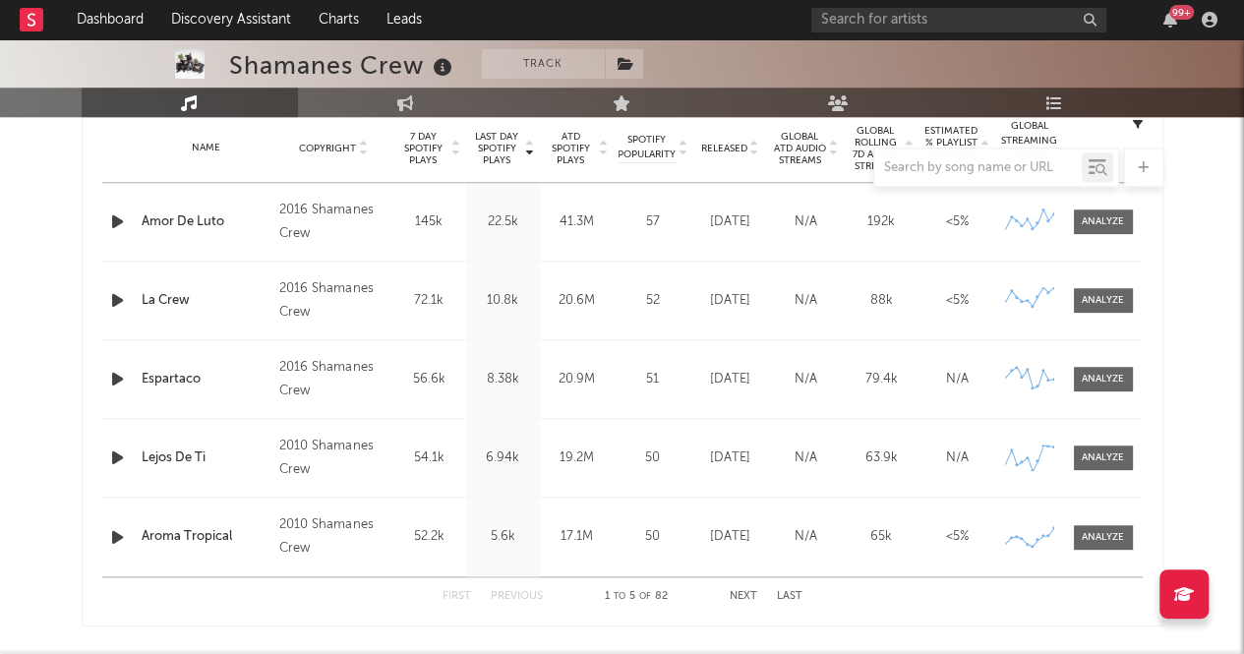
click at [794, 597] on button "Last" at bounding box center [790, 596] width 26 height 11
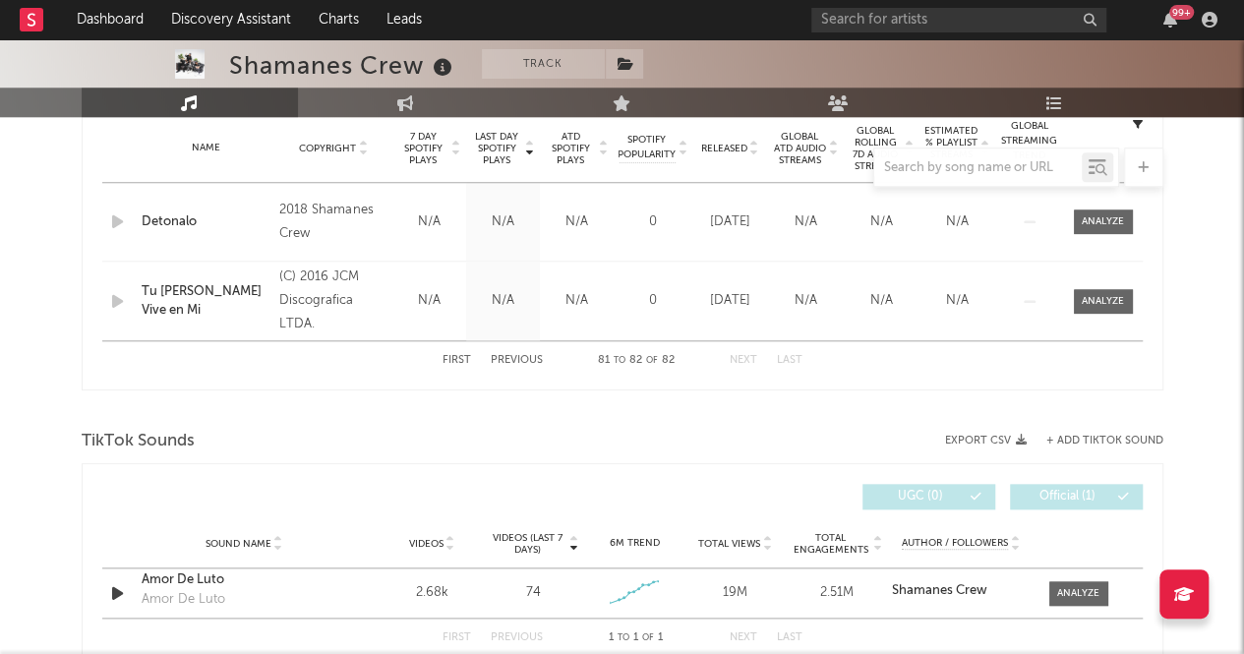
click at [794, 597] on div "2.51M" at bounding box center [835, 593] width 91 height 20
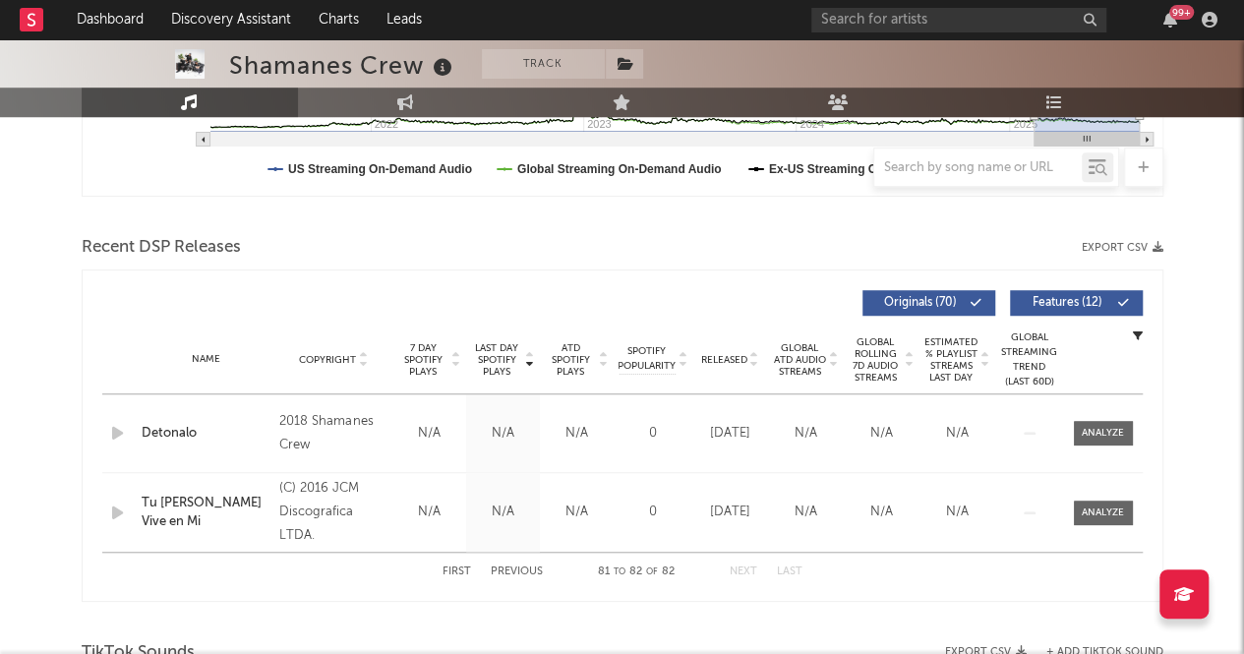
scroll to position [604, 0]
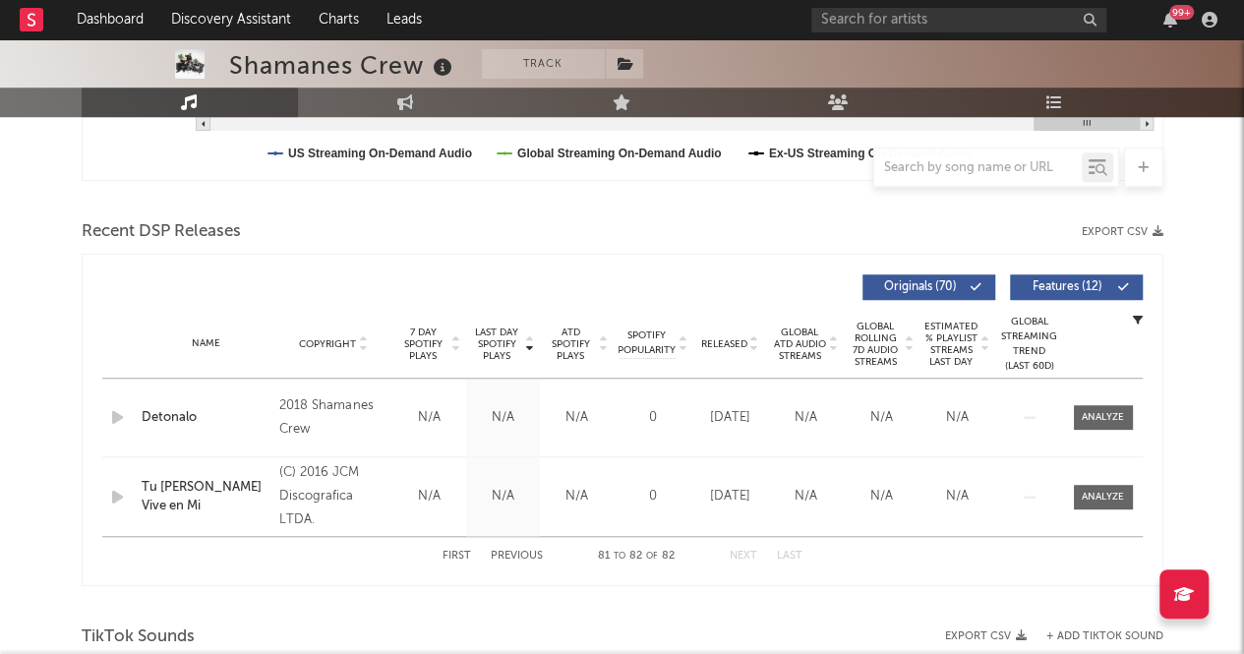
click at [454, 551] on button "First" at bounding box center [456, 556] width 29 height 11
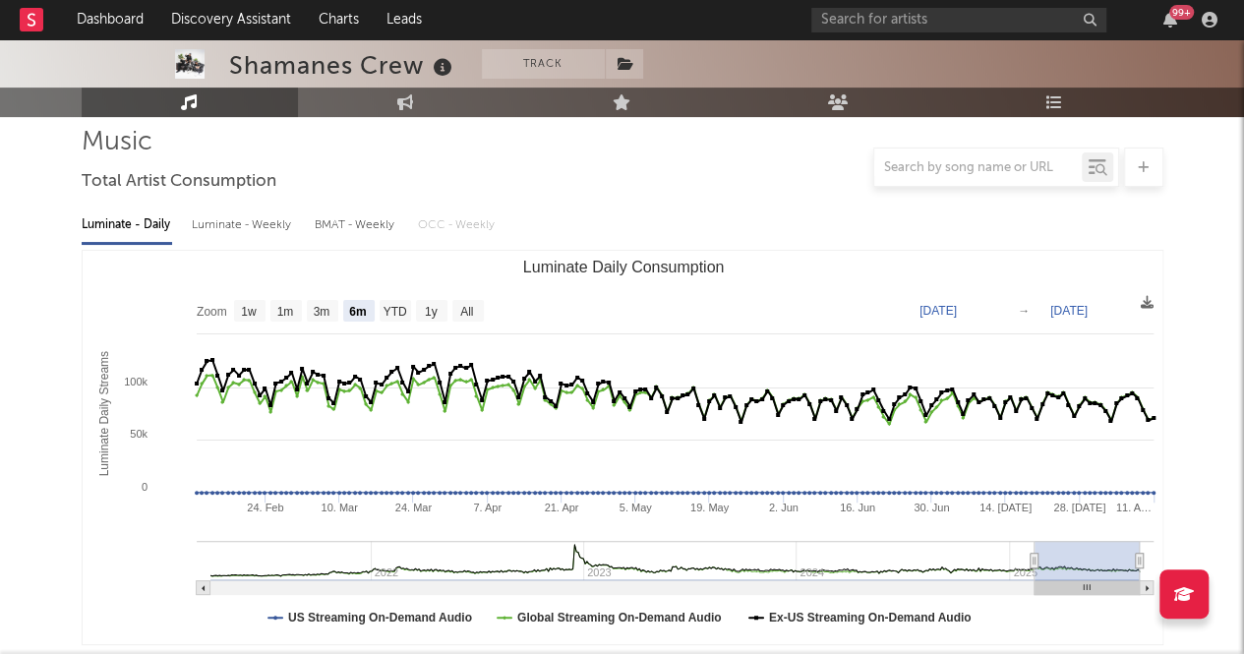
scroll to position [0, 0]
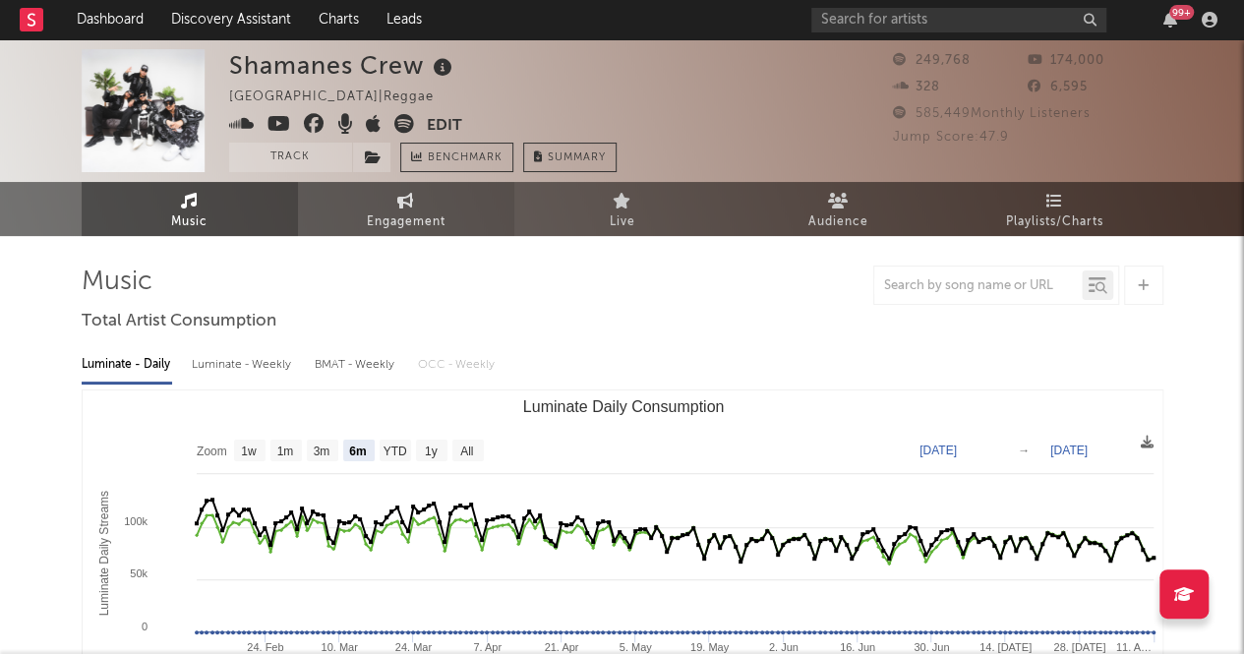
click at [429, 211] on span "Engagement" at bounding box center [406, 222] width 79 height 24
select select "1w"
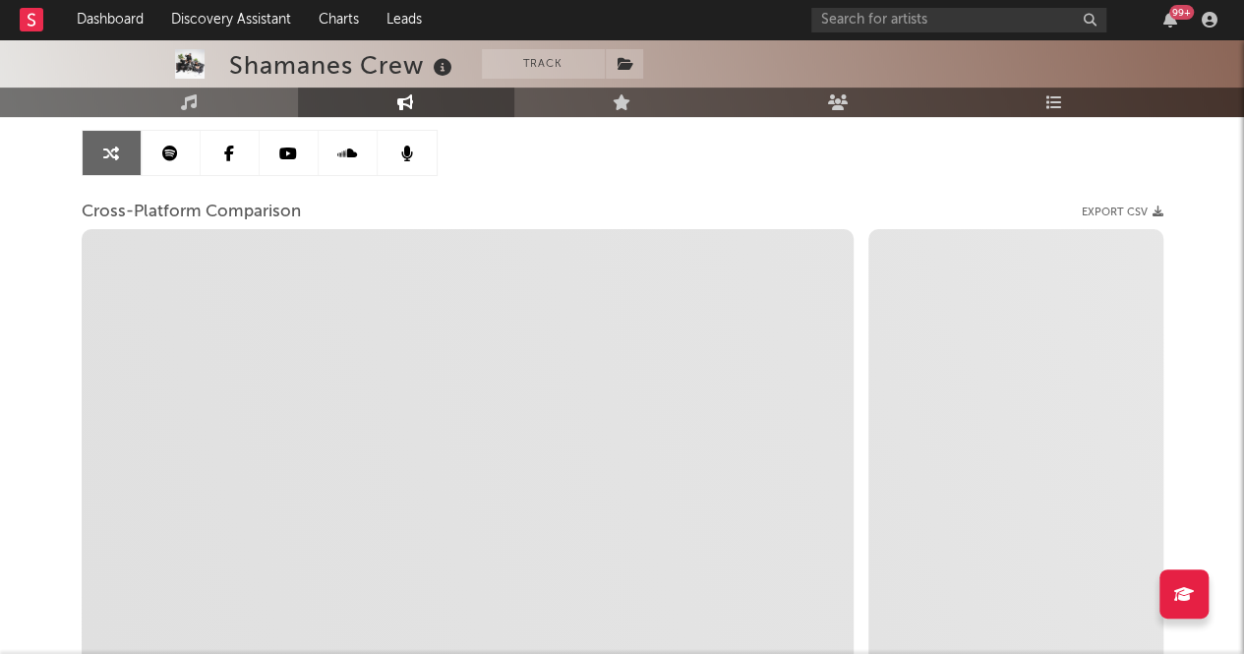
scroll to position [197, 0]
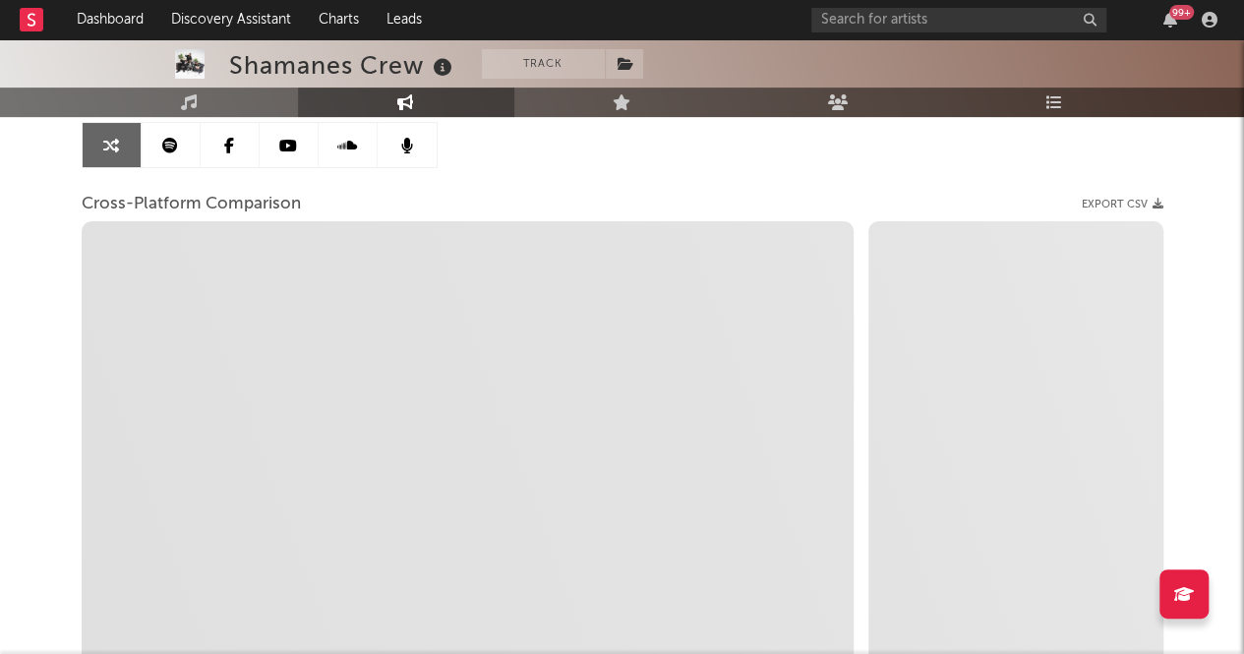
select select "1m"
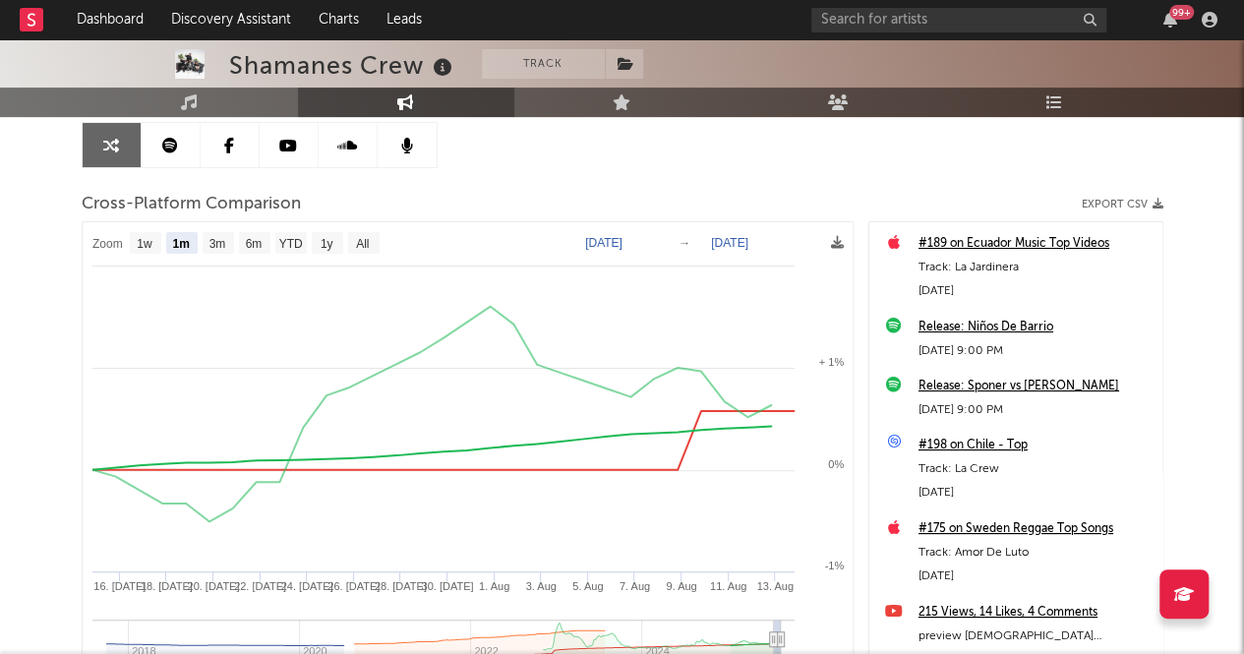
click at [977, 329] on div "Release: Niños De Barrio" at bounding box center [1035, 328] width 234 height 24
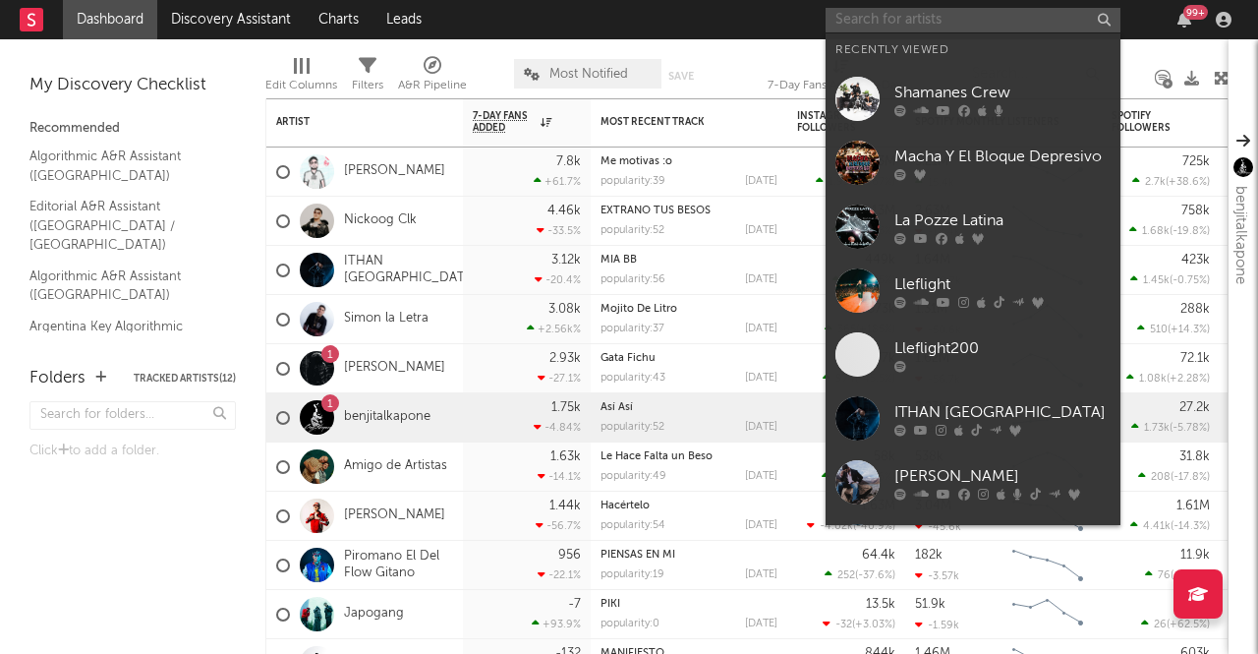
click at [917, 16] on input "text" at bounding box center [973, 20] width 295 height 25
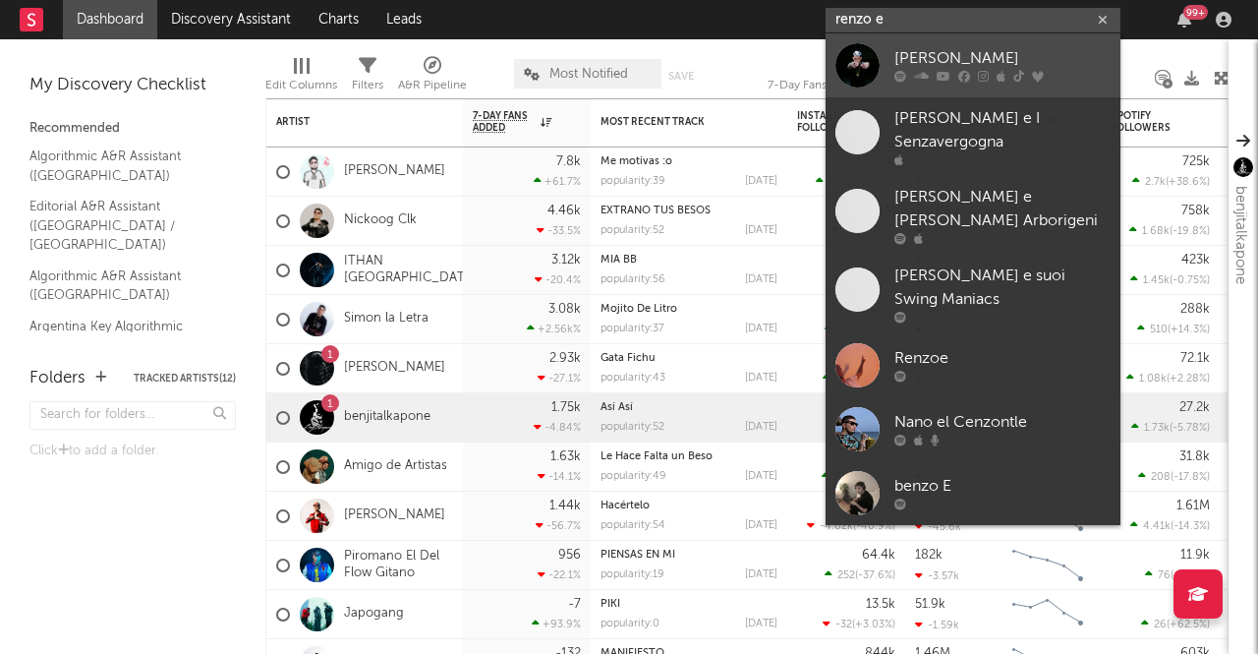
type input "renzo e"
click at [982, 86] on link "Renzo ED" at bounding box center [973, 65] width 295 height 64
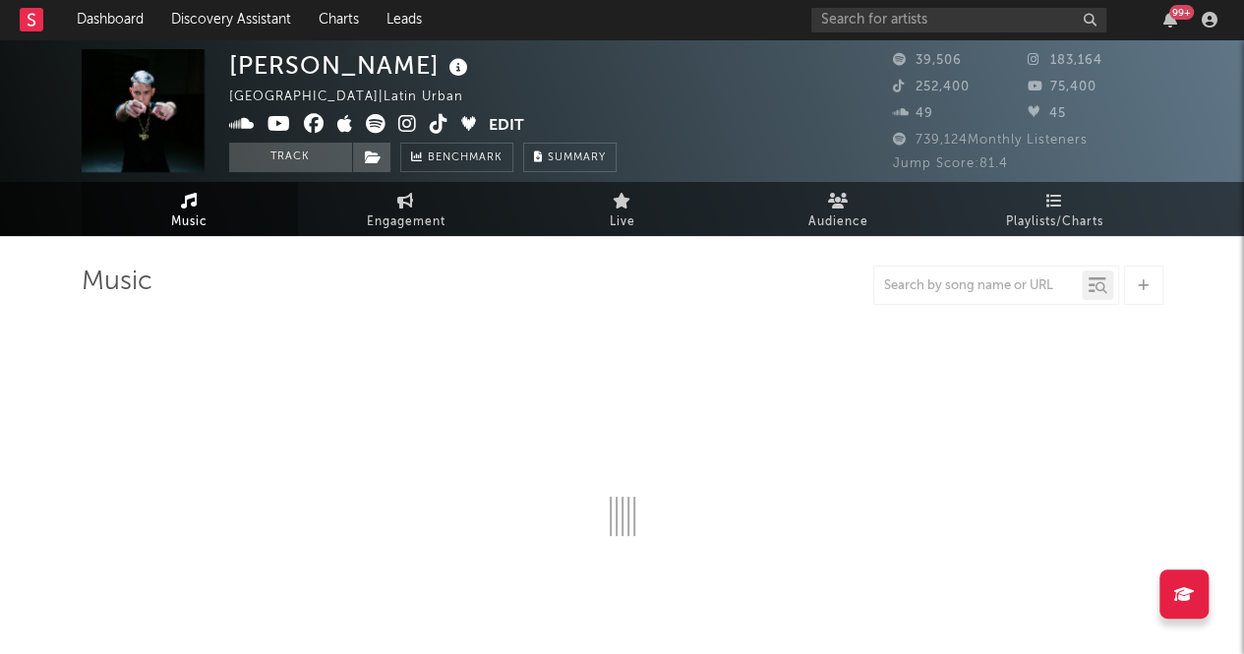
select select "6m"
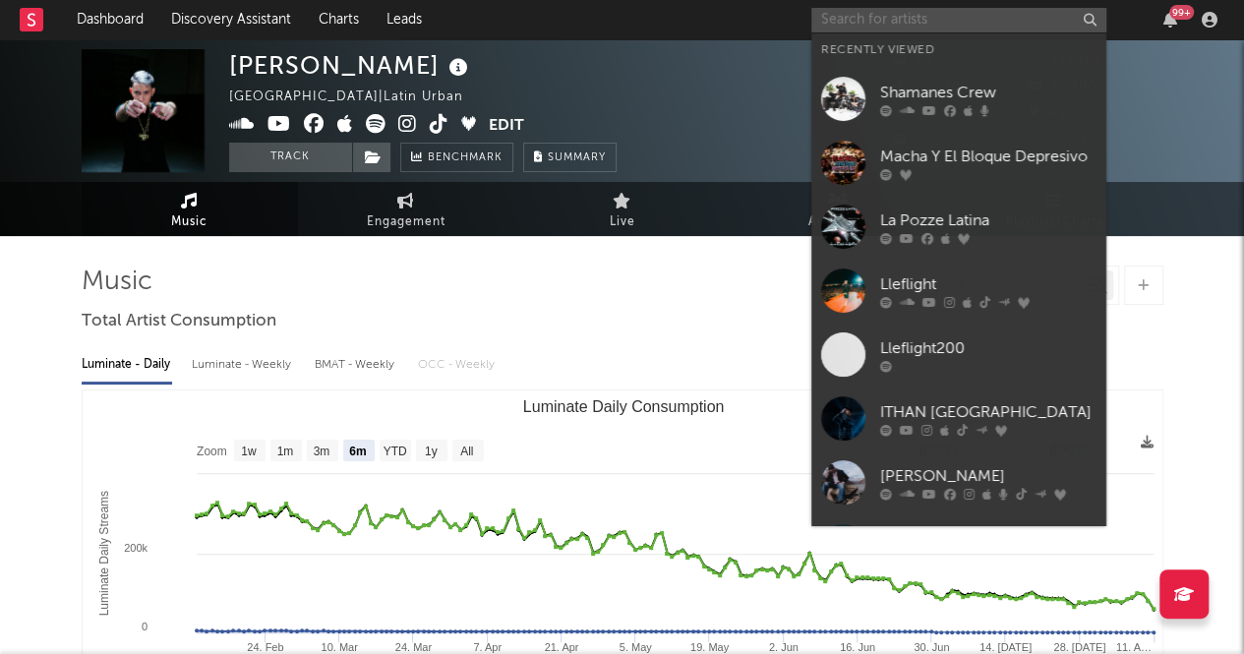
click at [967, 16] on input "text" at bounding box center [958, 20] width 295 height 25
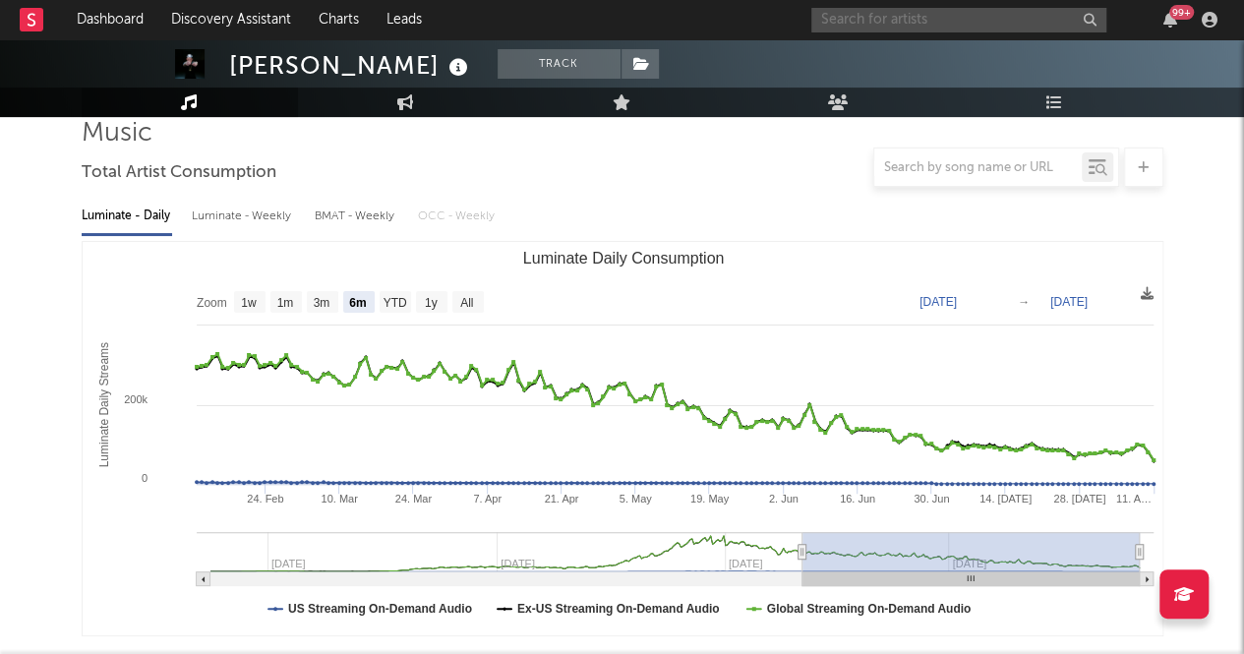
scroll to position [152, 0]
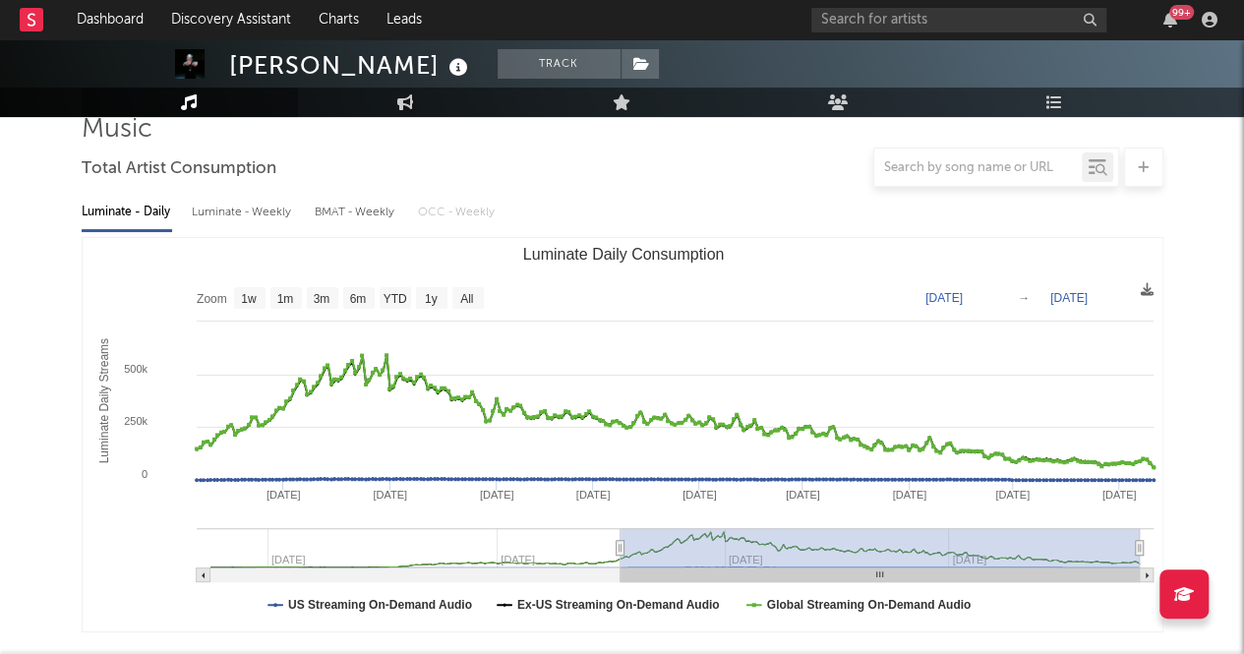
type input "2024-11-05"
drag, startPoint x: 800, startPoint y: 546, endPoint x: 618, endPoint y: 532, distance: 182.4
click at [618, 532] on g "Luminate Daily Consumption" at bounding box center [675, 555] width 957 height 54
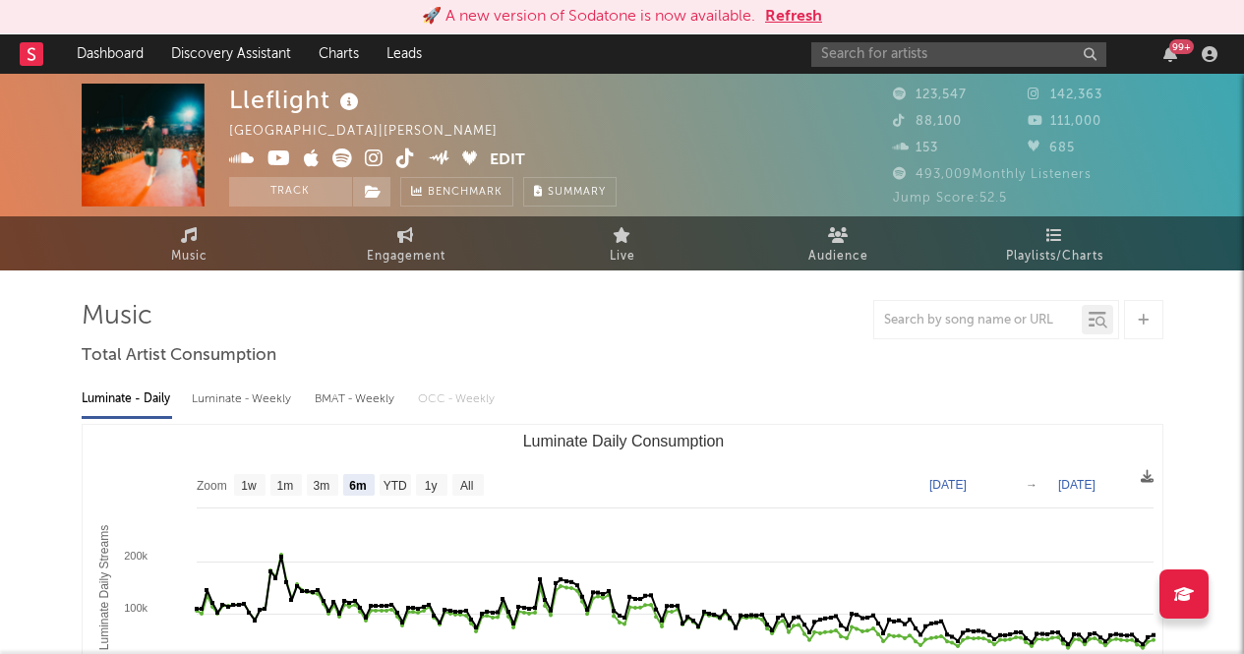
select select "6m"
click at [866, 54] on input "text" at bounding box center [958, 54] width 295 height 25
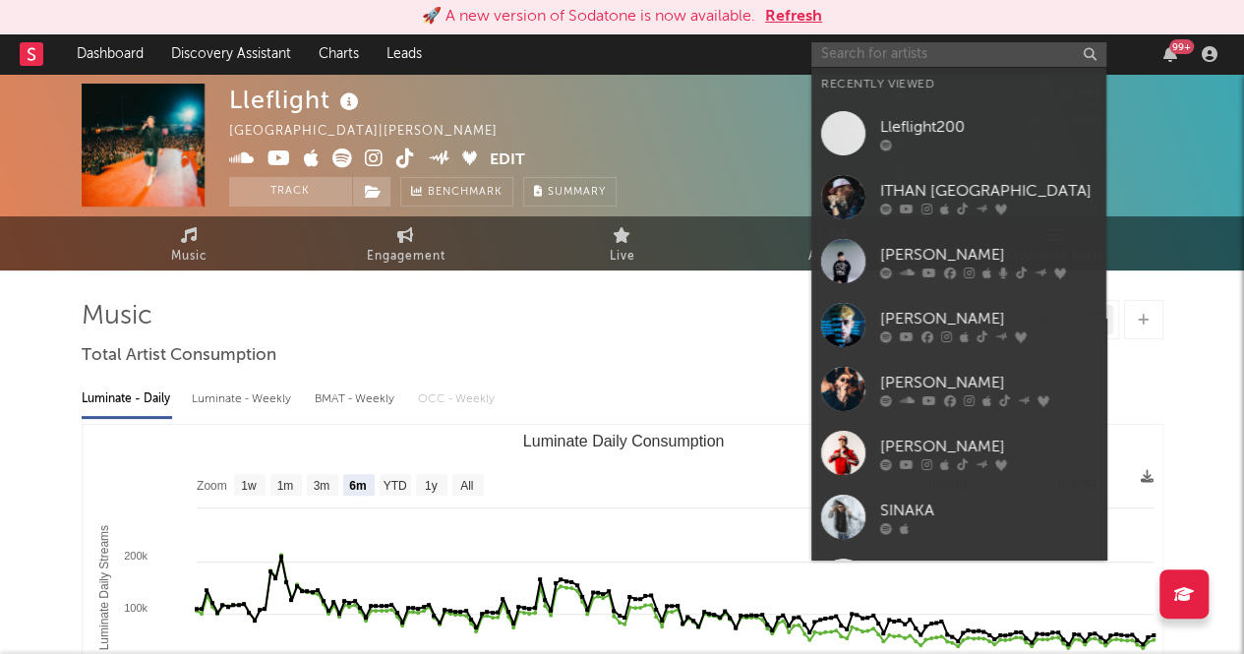
click at [898, 48] on input "text" at bounding box center [958, 54] width 295 height 25
click at [882, 49] on input "text" at bounding box center [958, 54] width 295 height 25
click at [895, 58] on input "text" at bounding box center [958, 54] width 295 height 25
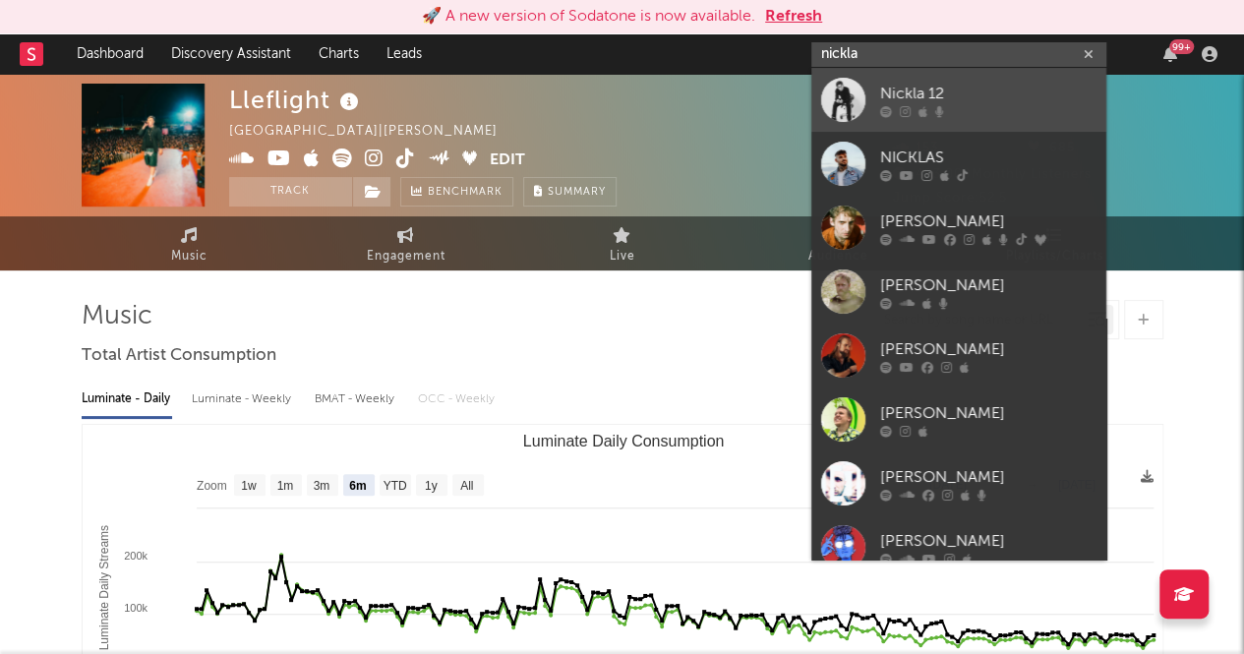
type input "nickla"
click at [922, 103] on div "Nickla 12" at bounding box center [988, 94] width 216 height 24
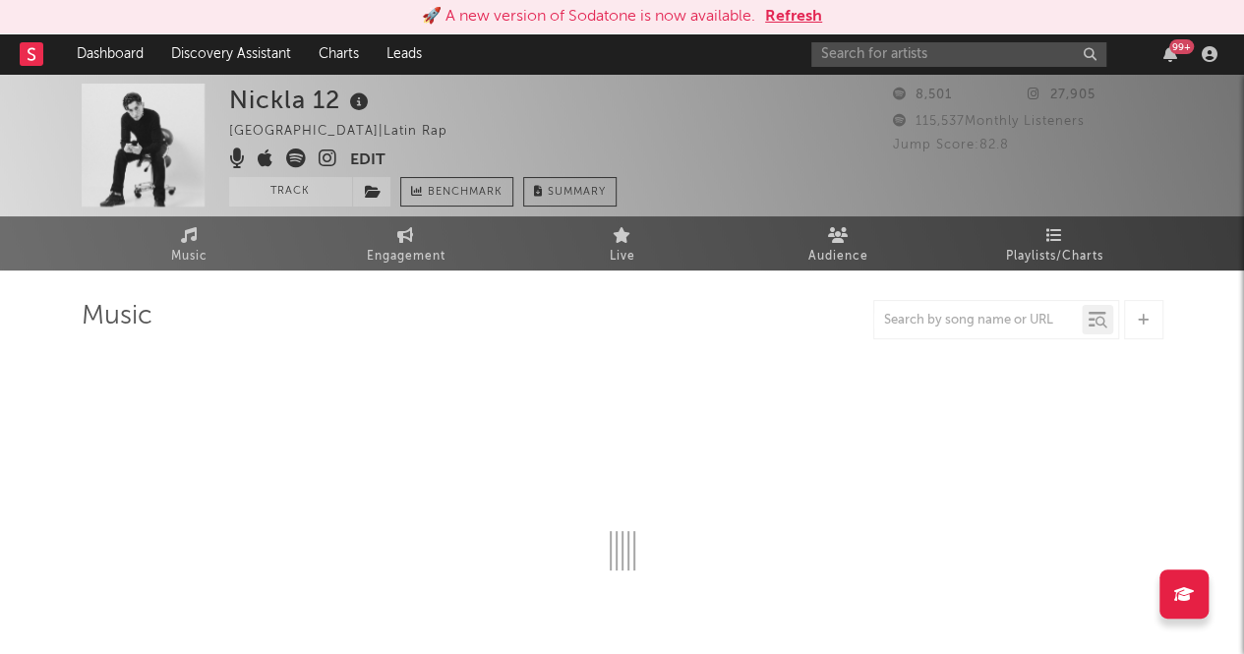
select select "6m"
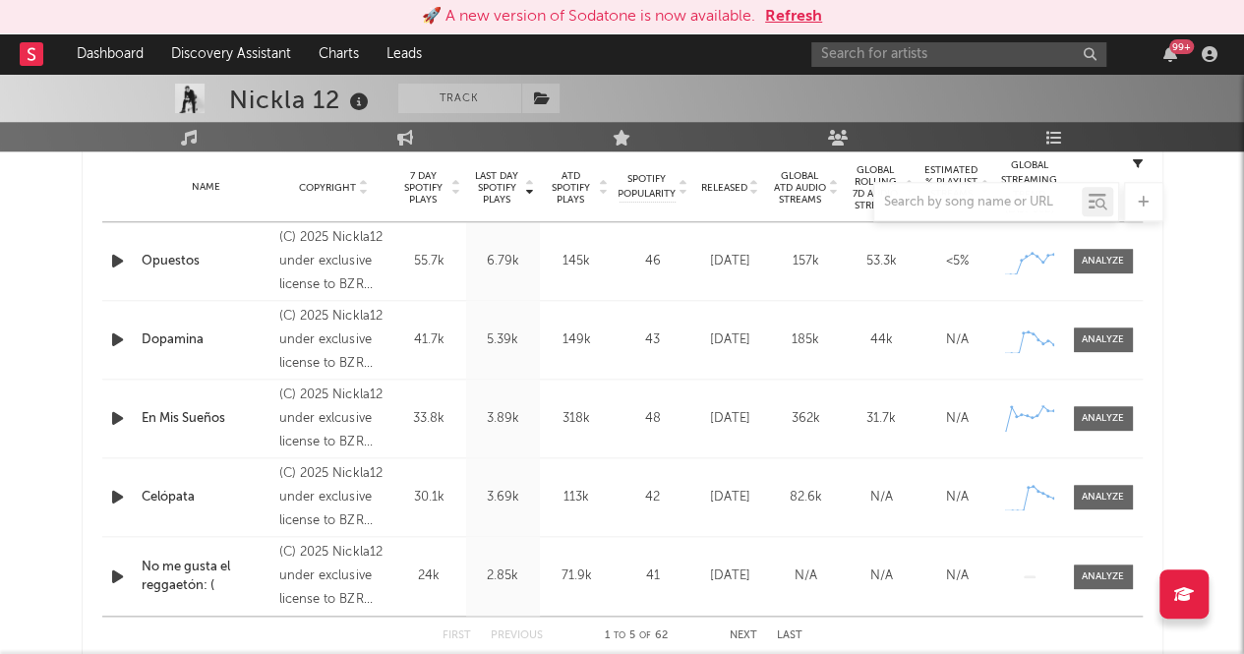
scroll to position [798, 0]
